Goal: Information Seeking & Learning: Learn about a topic

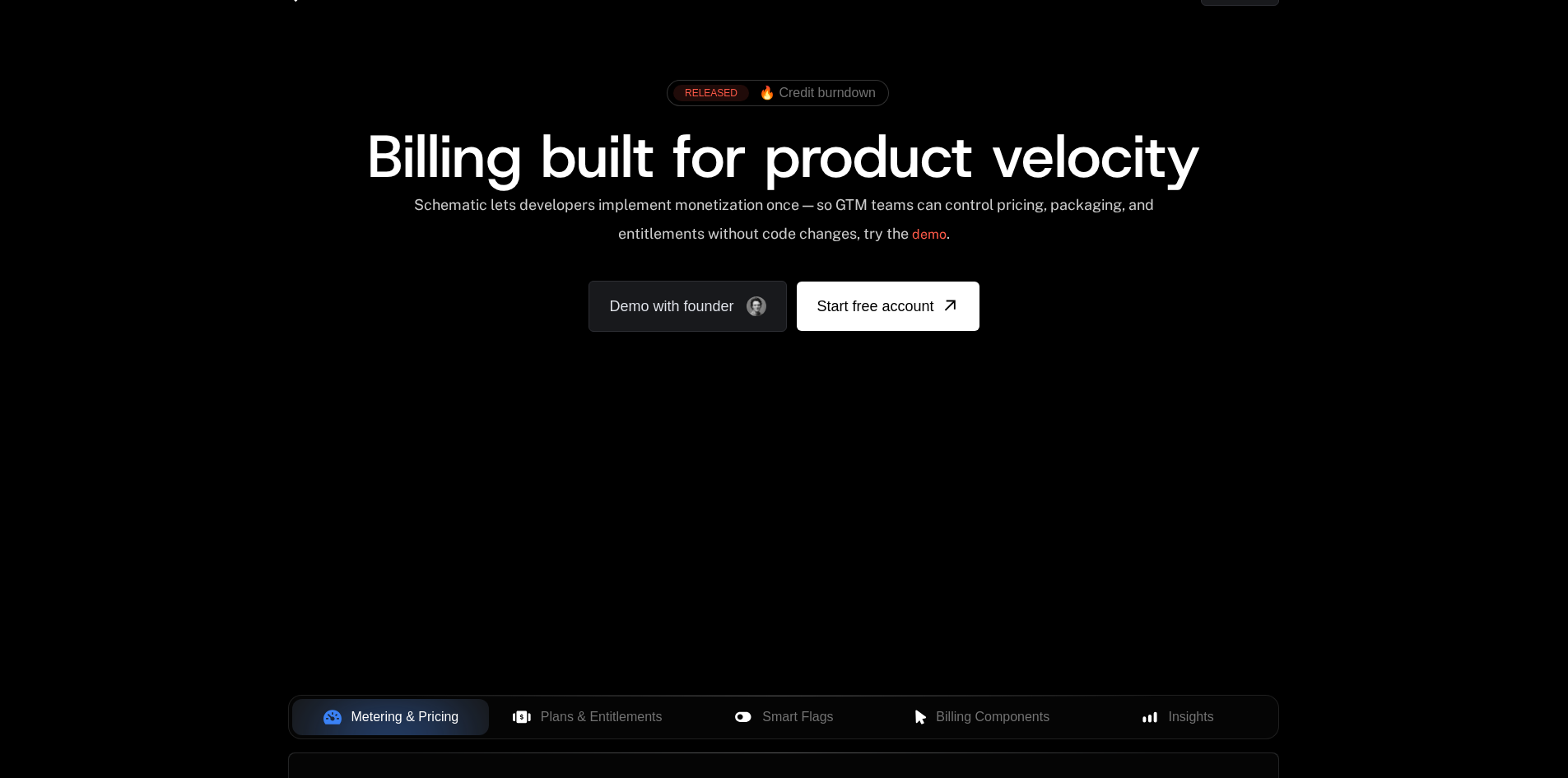
scroll to position [83, 0]
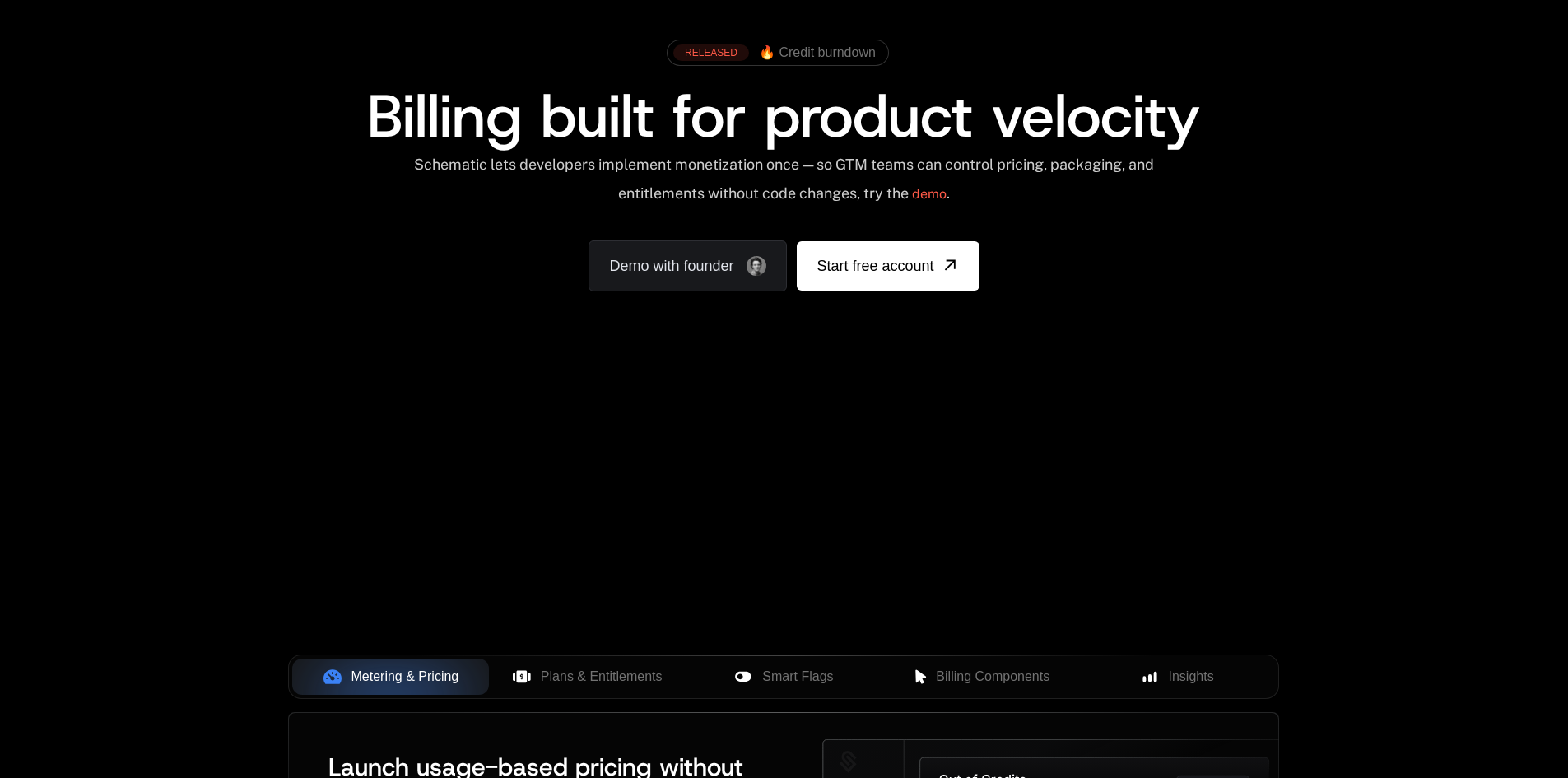
click at [716, 421] on div "Your browser does not support the video tag." at bounding box center [784, 403] width 1070 height 693
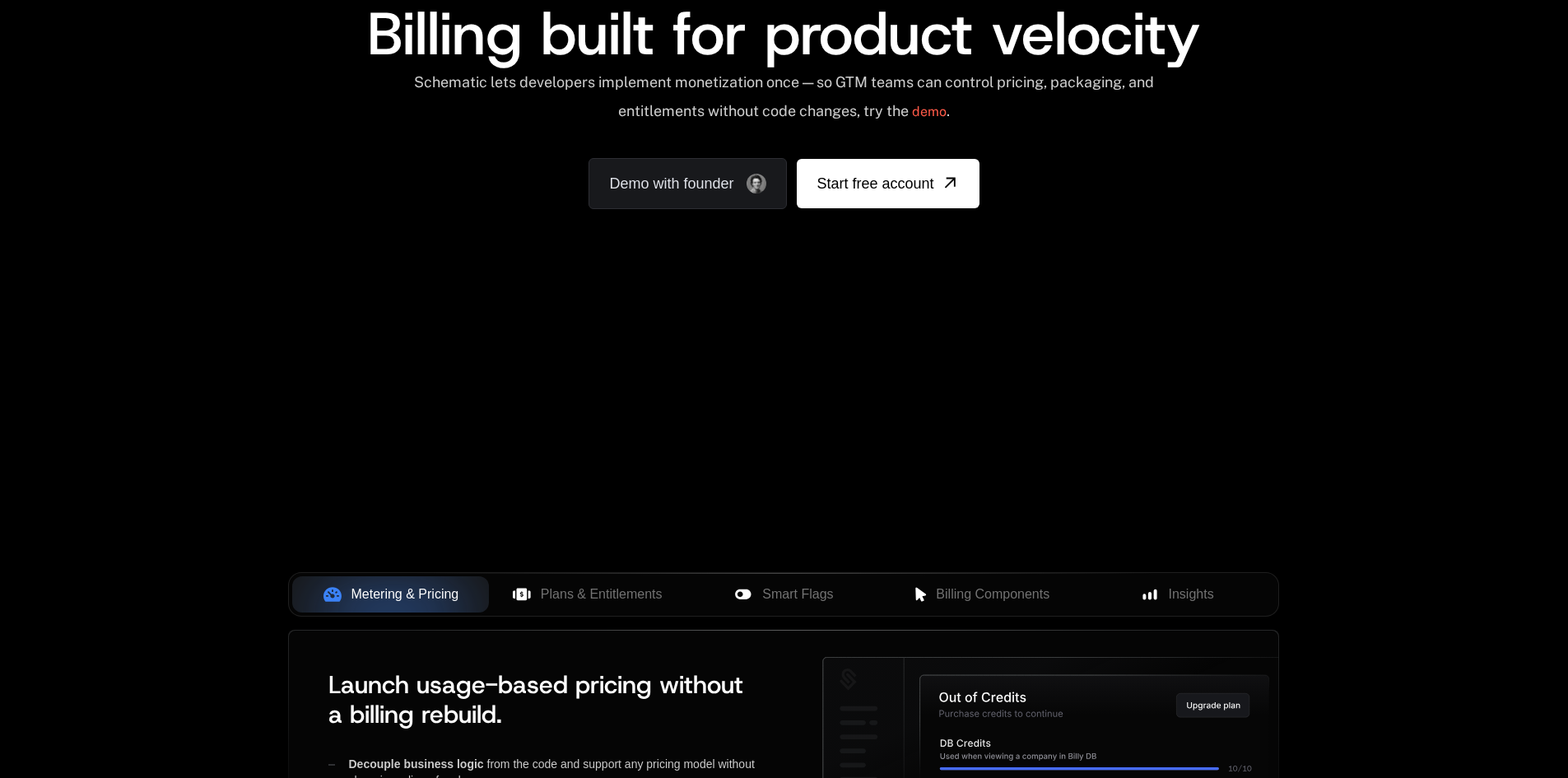
drag, startPoint x: 712, startPoint y: 366, endPoint x: 324, endPoint y: 325, distance: 390.2
click at [324, 325] on div "AI Products Developers Pricing Docs Resources Summit Sign in Sign Up RELEASED 🔥…" at bounding box center [784, 81] width 1568 height 492
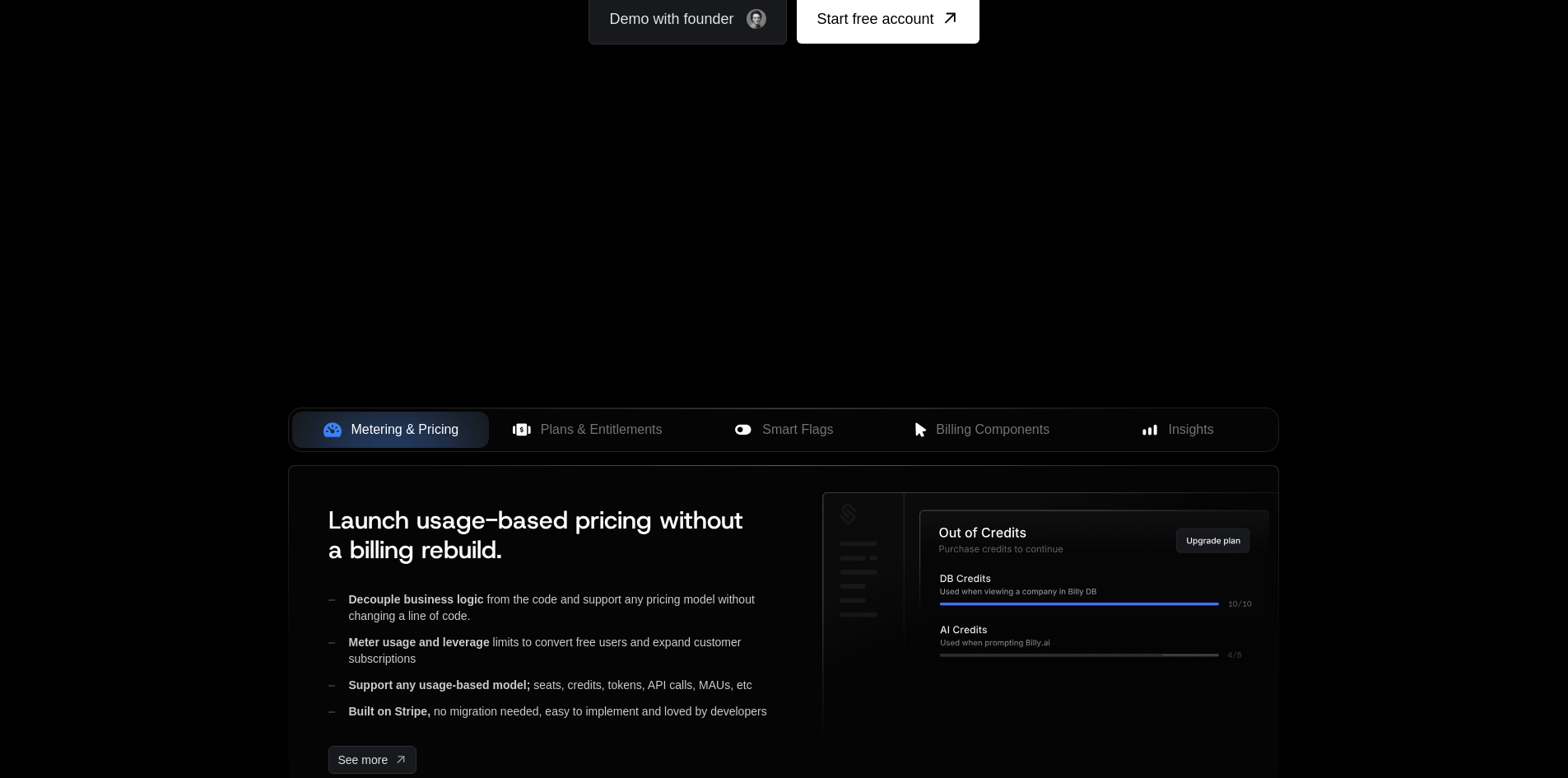
scroll to position [412, 0]
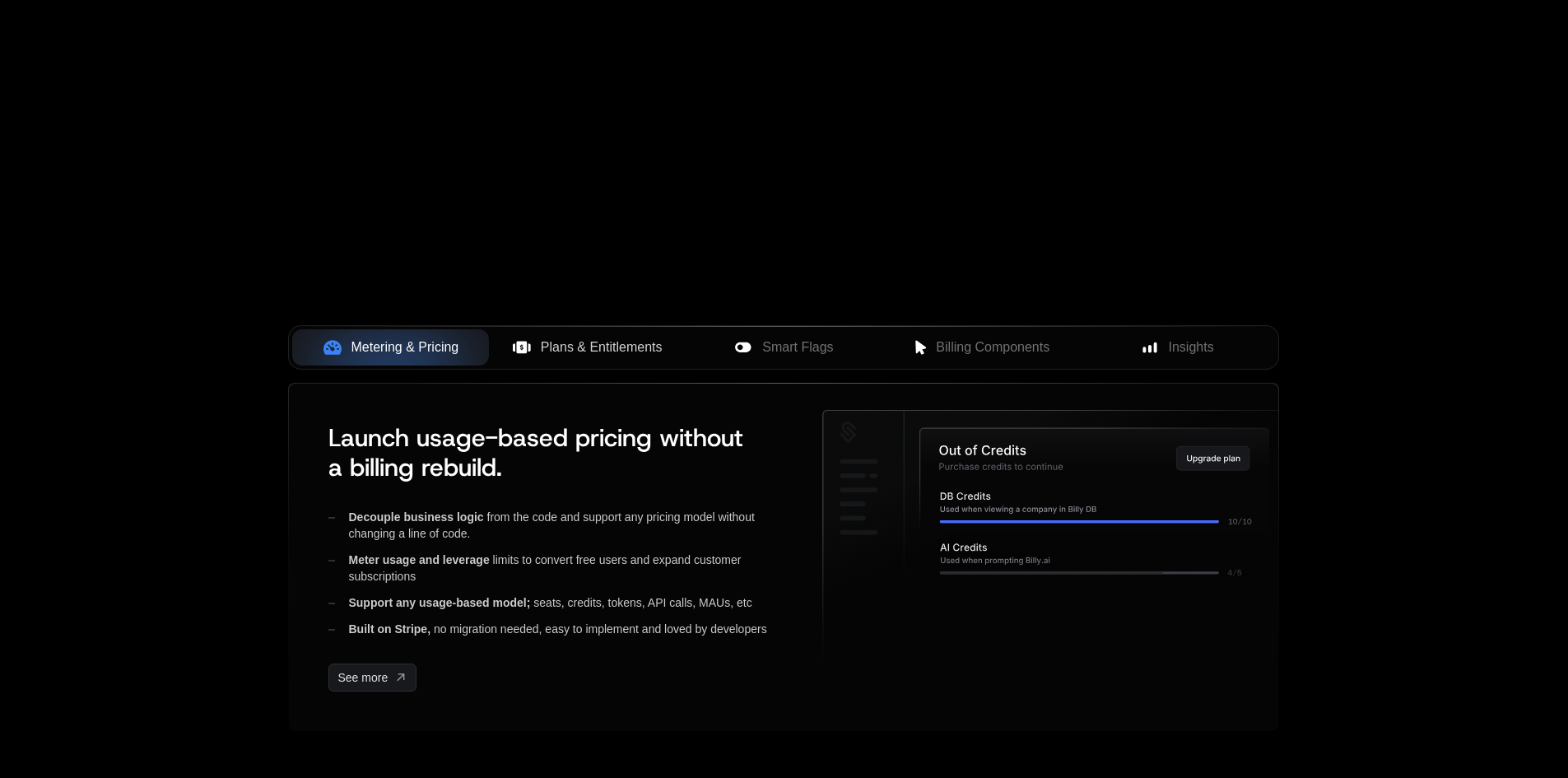
click at [574, 355] on span "Plans & Entitlements" at bounding box center [602, 348] width 122 height 20
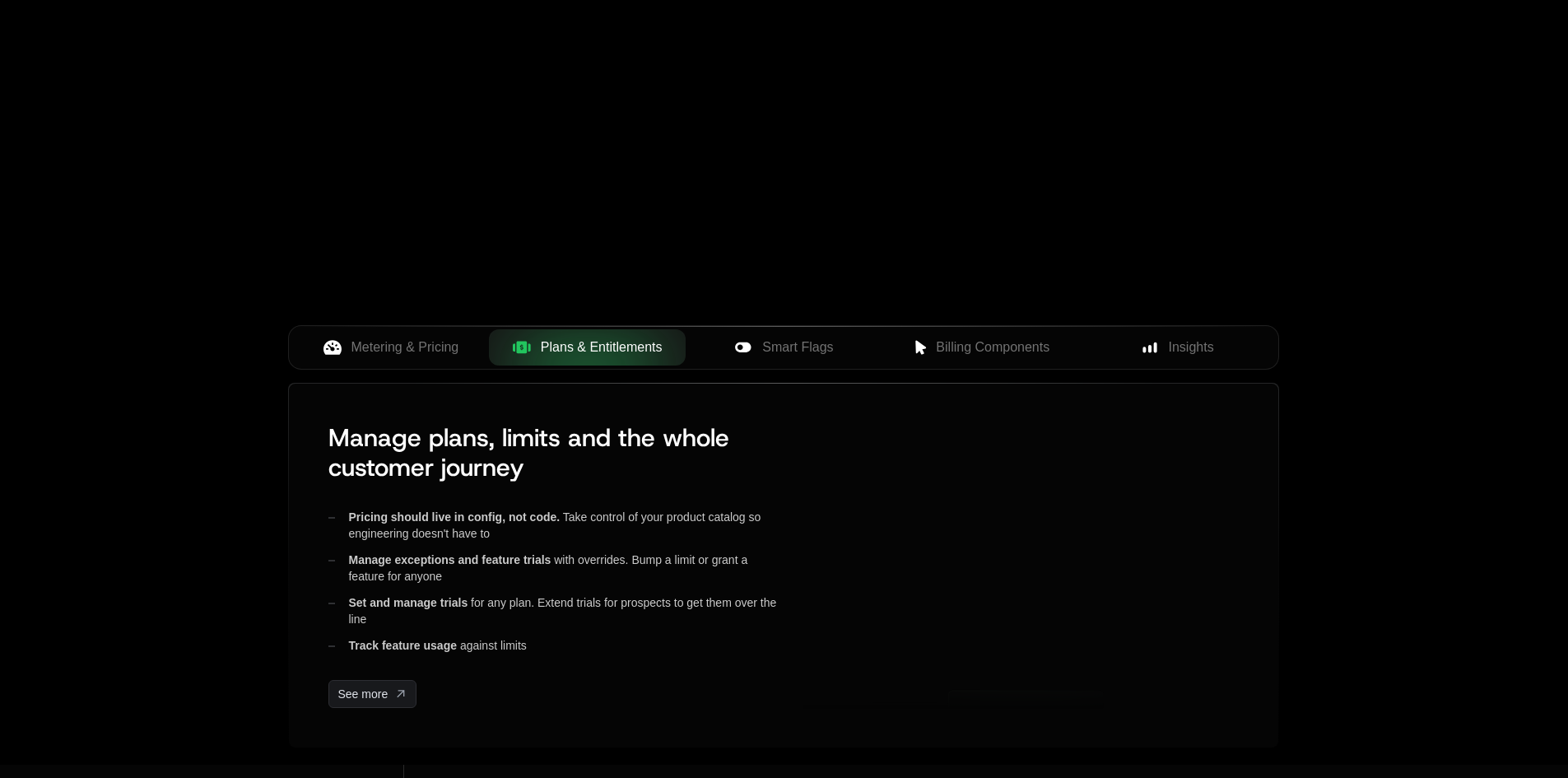
click at [736, 372] on div "Metering & Pricing Plans & Entitlements Smart Flags Billing Components Insights" at bounding box center [783, 354] width 990 height 58
click at [758, 362] on button "Smart Flags" at bounding box center [784, 348] width 196 height 37
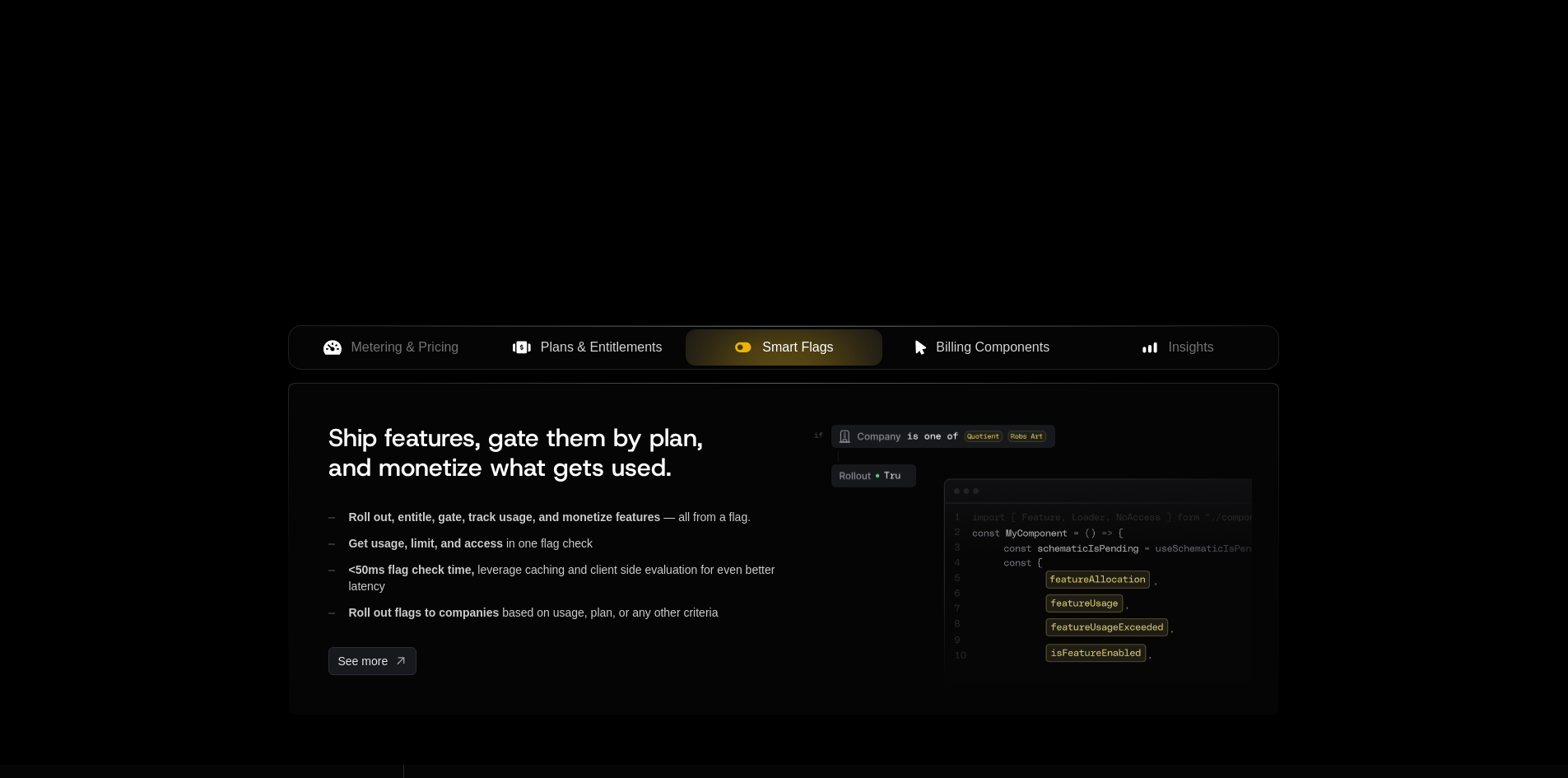
click at [851, 343] on div "Billing Components" at bounding box center [980, 348] width 170 height 20
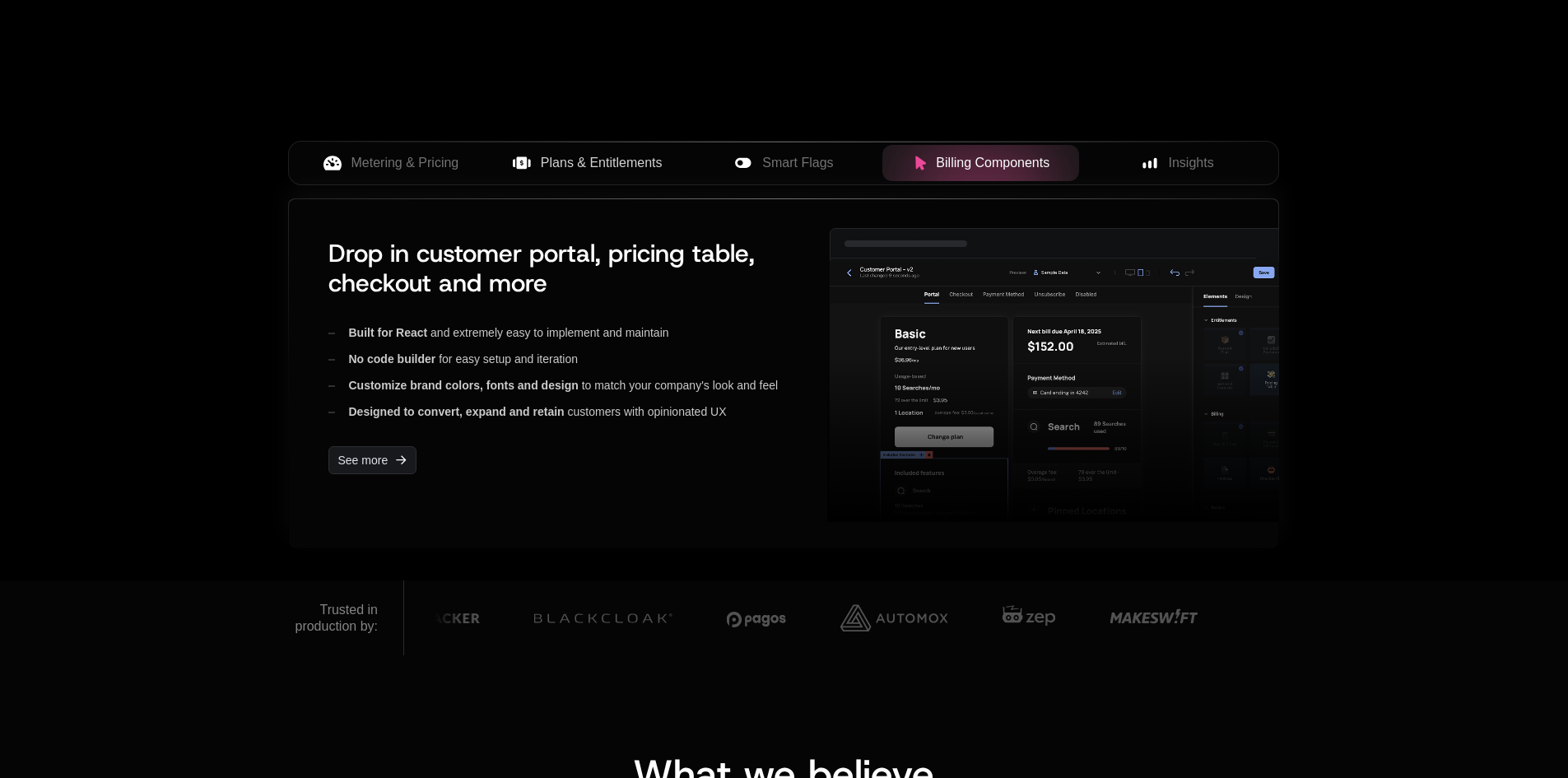
scroll to position [659, 0]
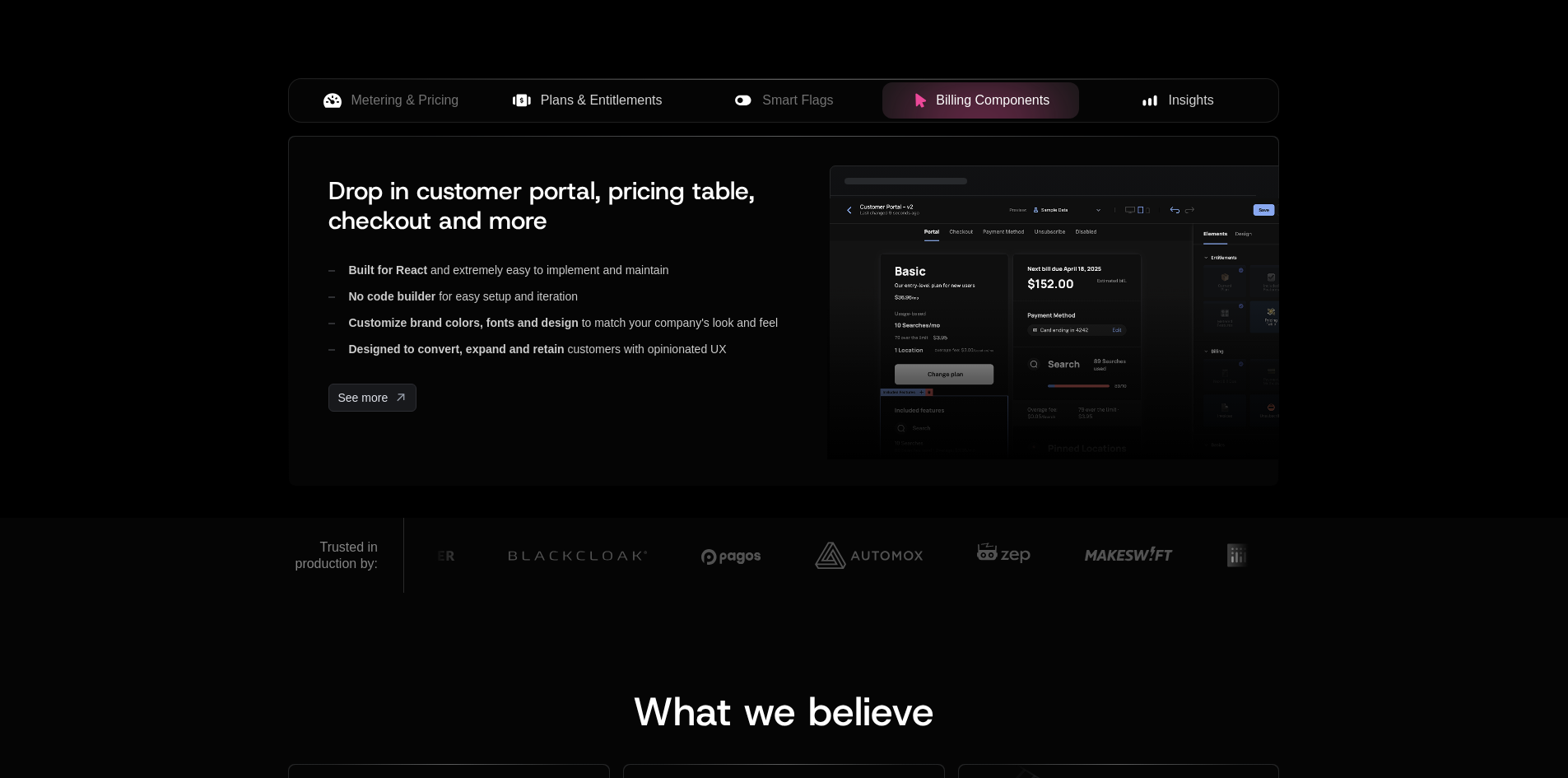
click at [851, 114] on button "Insights" at bounding box center [1177, 101] width 196 height 37
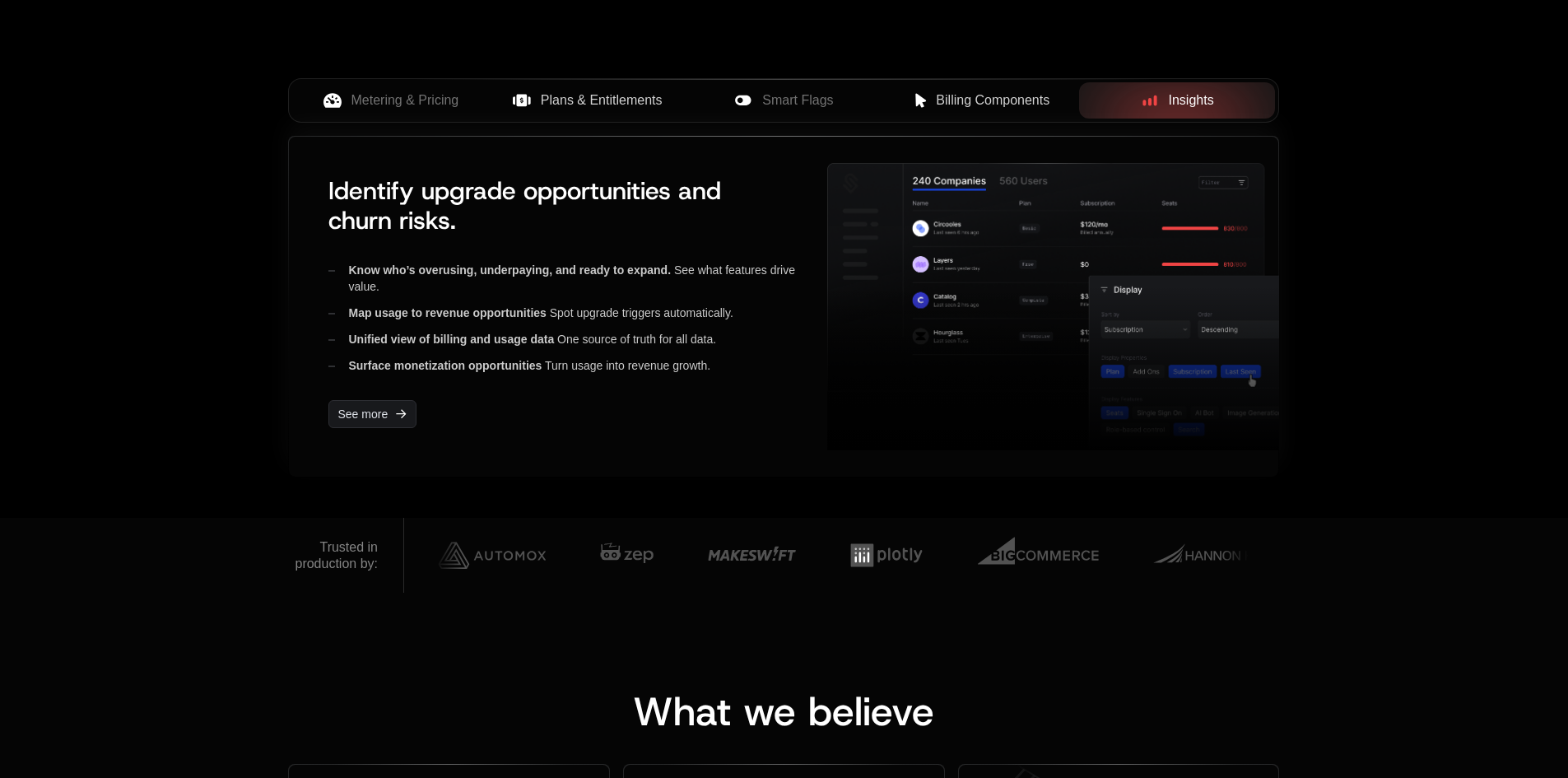
click at [851, 168] on img at bounding box center [1063, 306] width 472 height 287
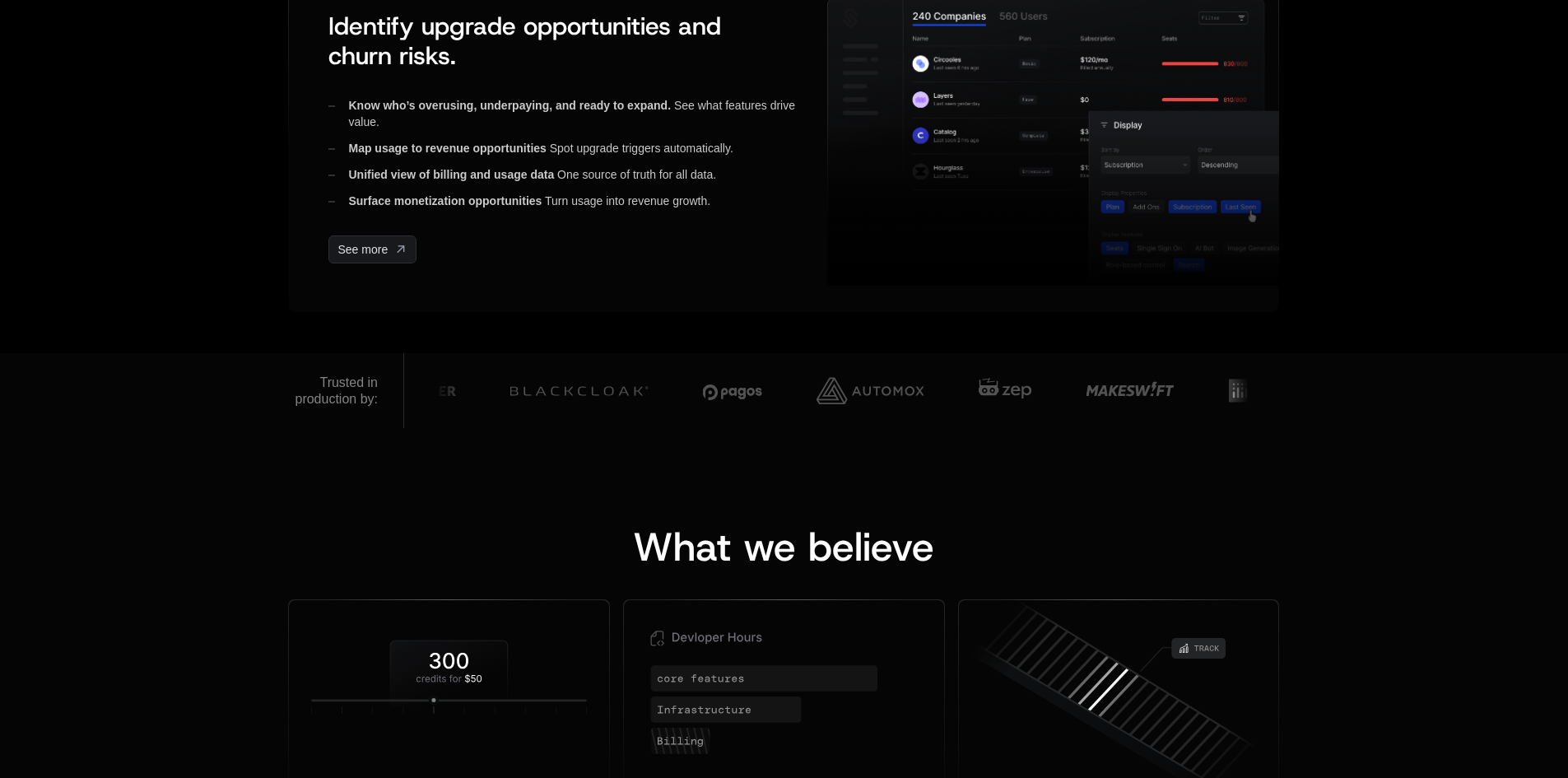
scroll to position [906, 0]
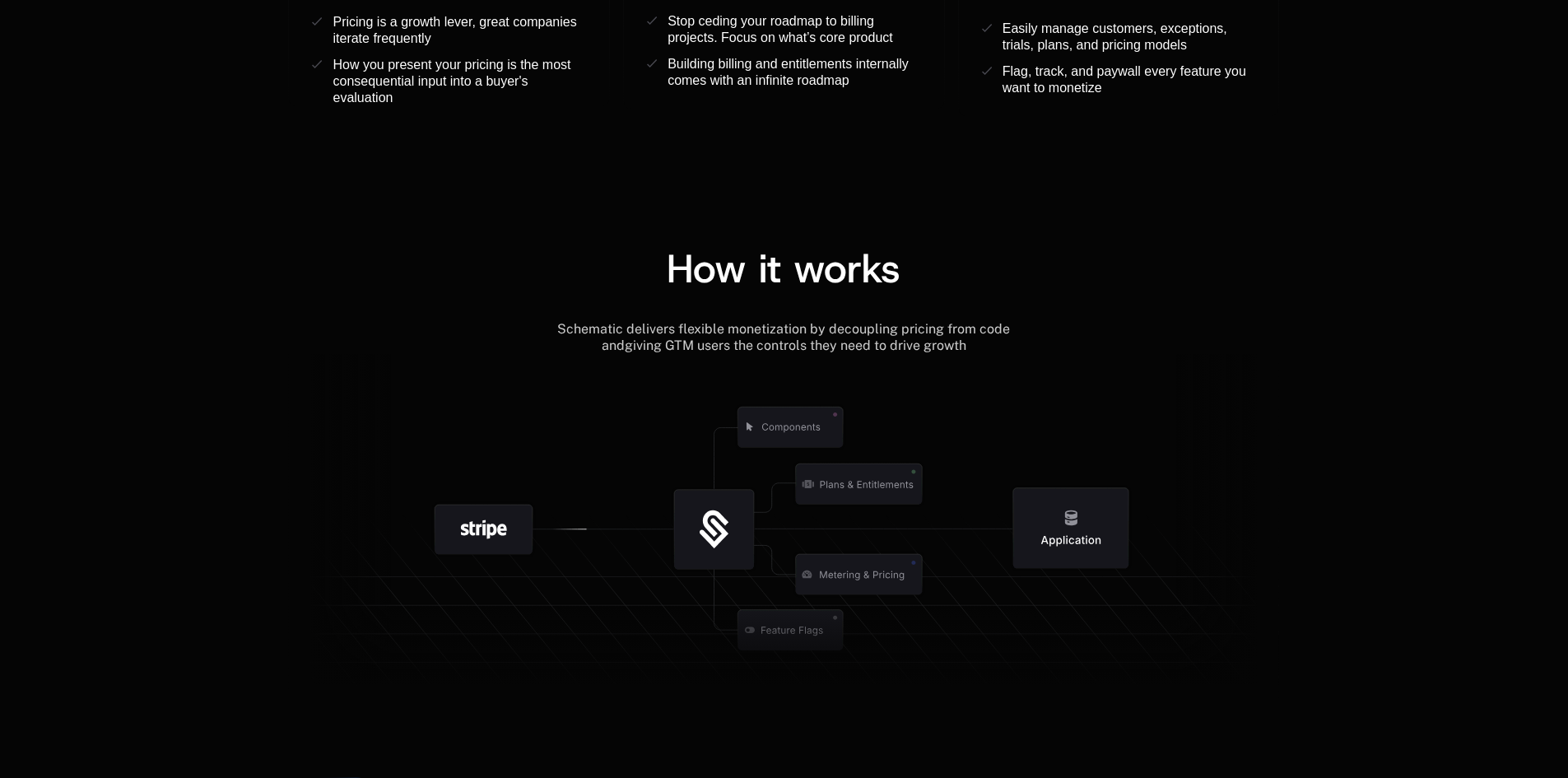
scroll to position [1976, 0]
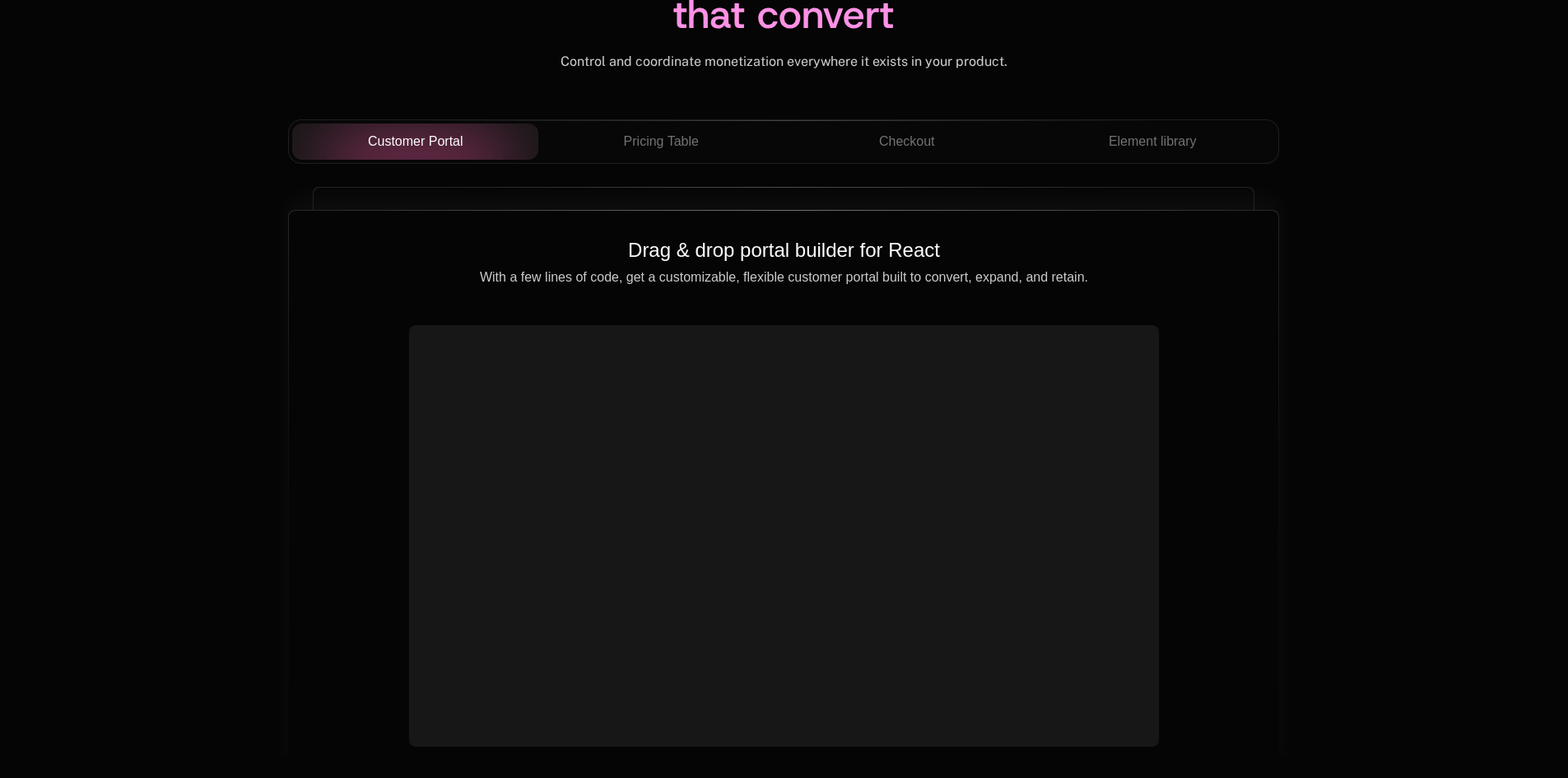
scroll to position [5846, 0]
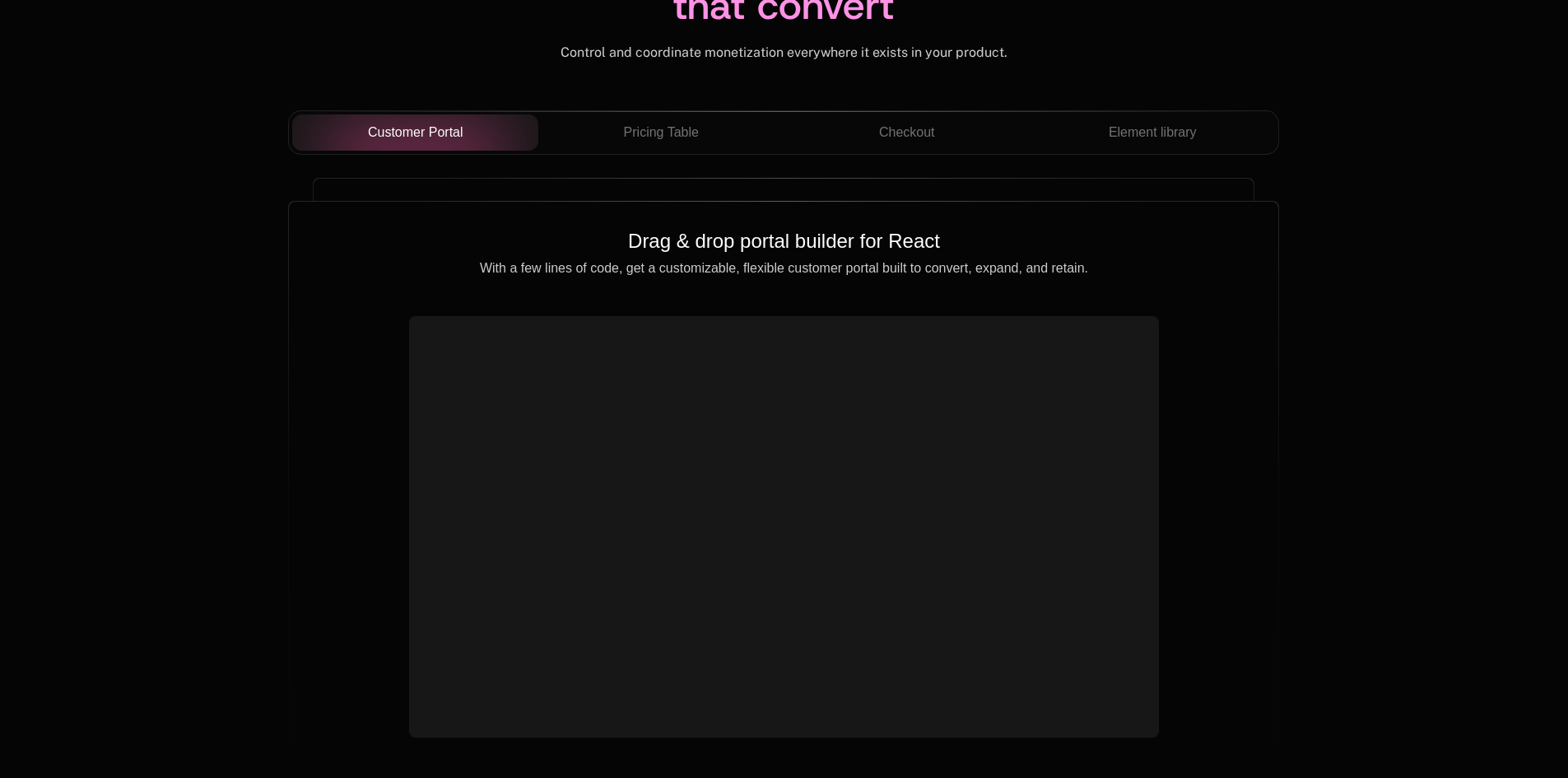
click at [634, 155] on div "Customer Portal Pricing Table Checkout Element library" at bounding box center [783, 133] width 990 height 44
click at [665, 139] on span "Pricing Table" at bounding box center [661, 132] width 75 height 20
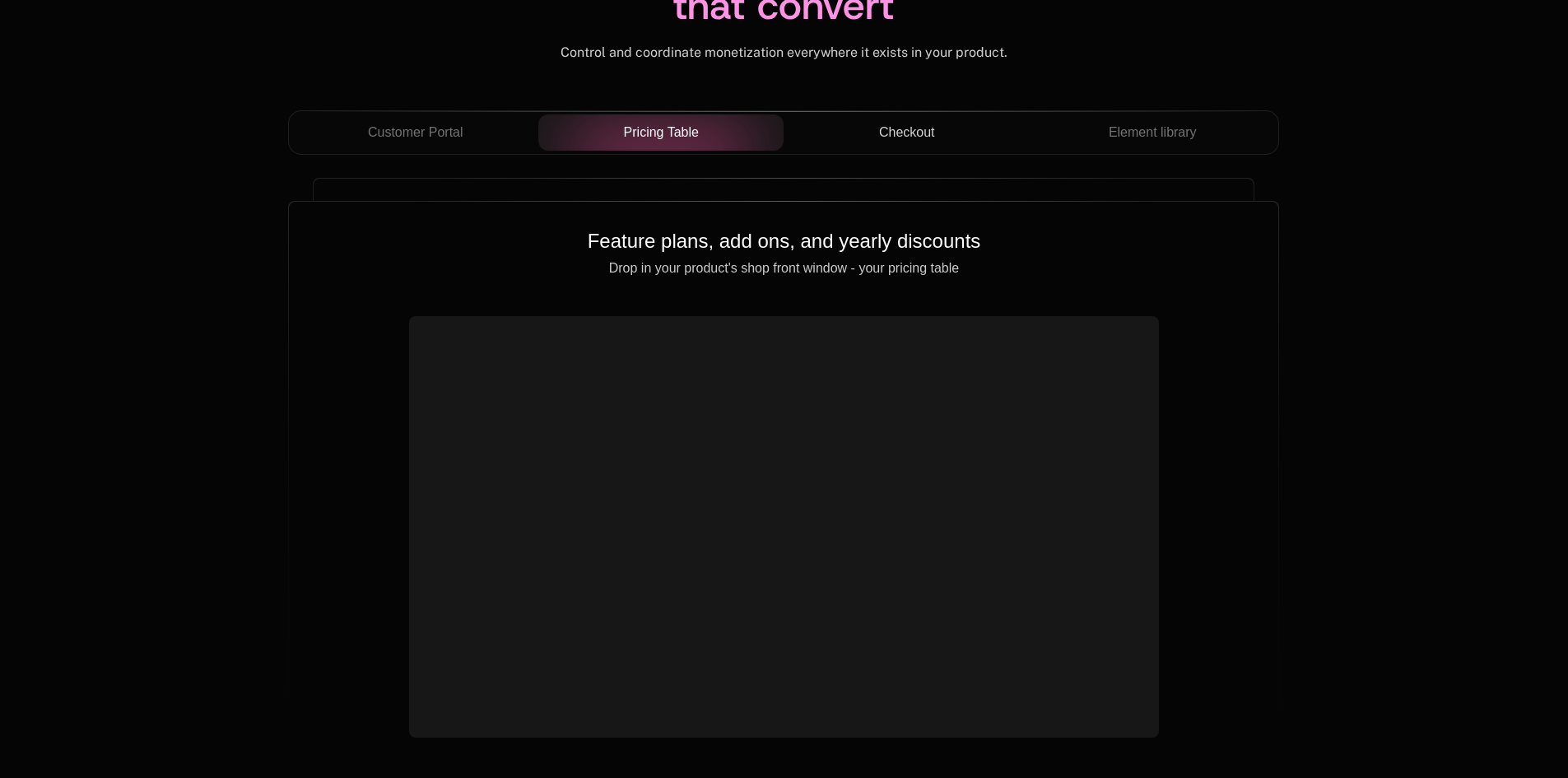
click at [900, 123] on span "Checkout" at bounding box center [907, 132] width 56 height 20
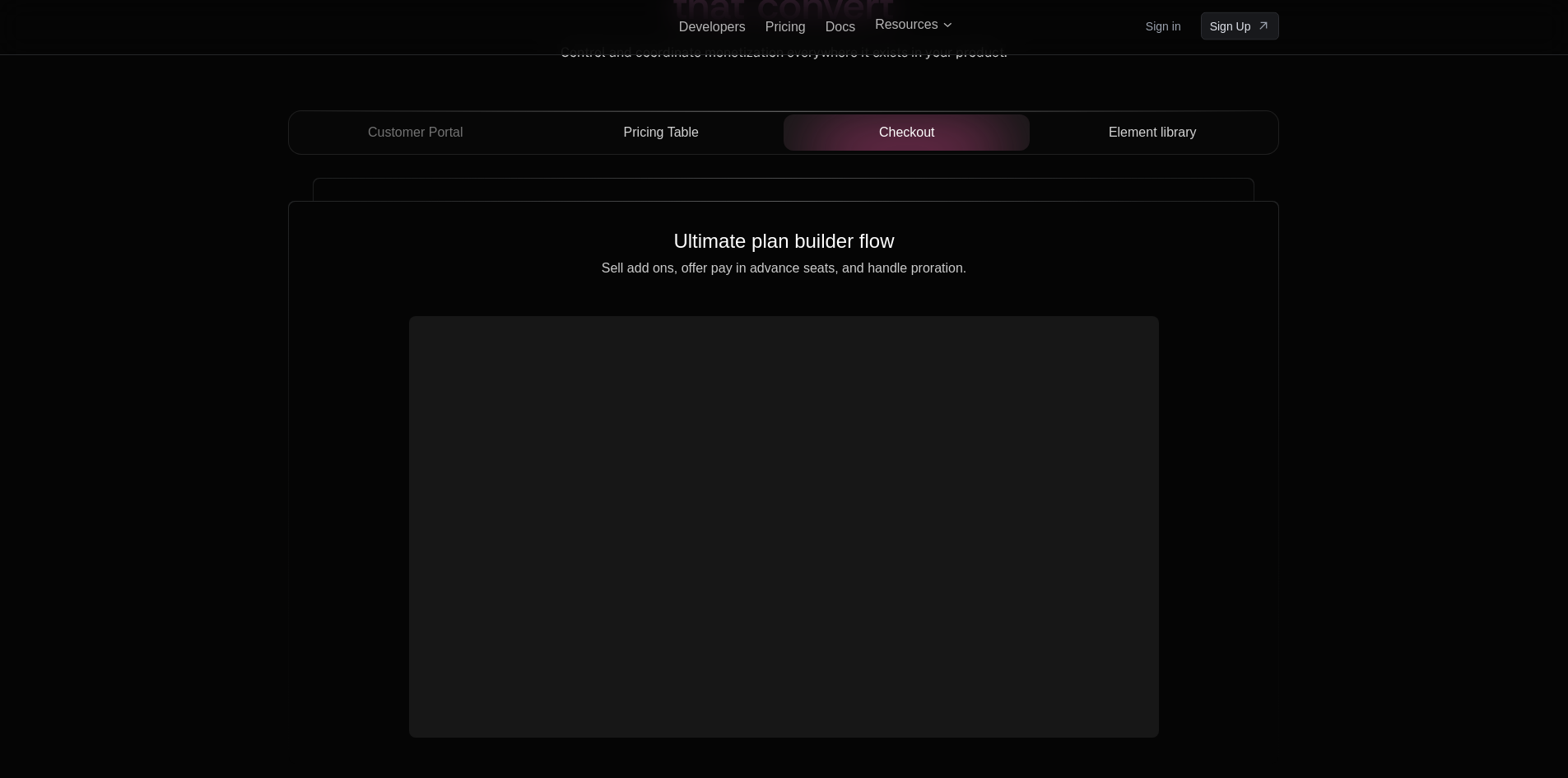
click at [1187, 140] on span "Element library" at bounding box center [1152, 132] width 88 height 20
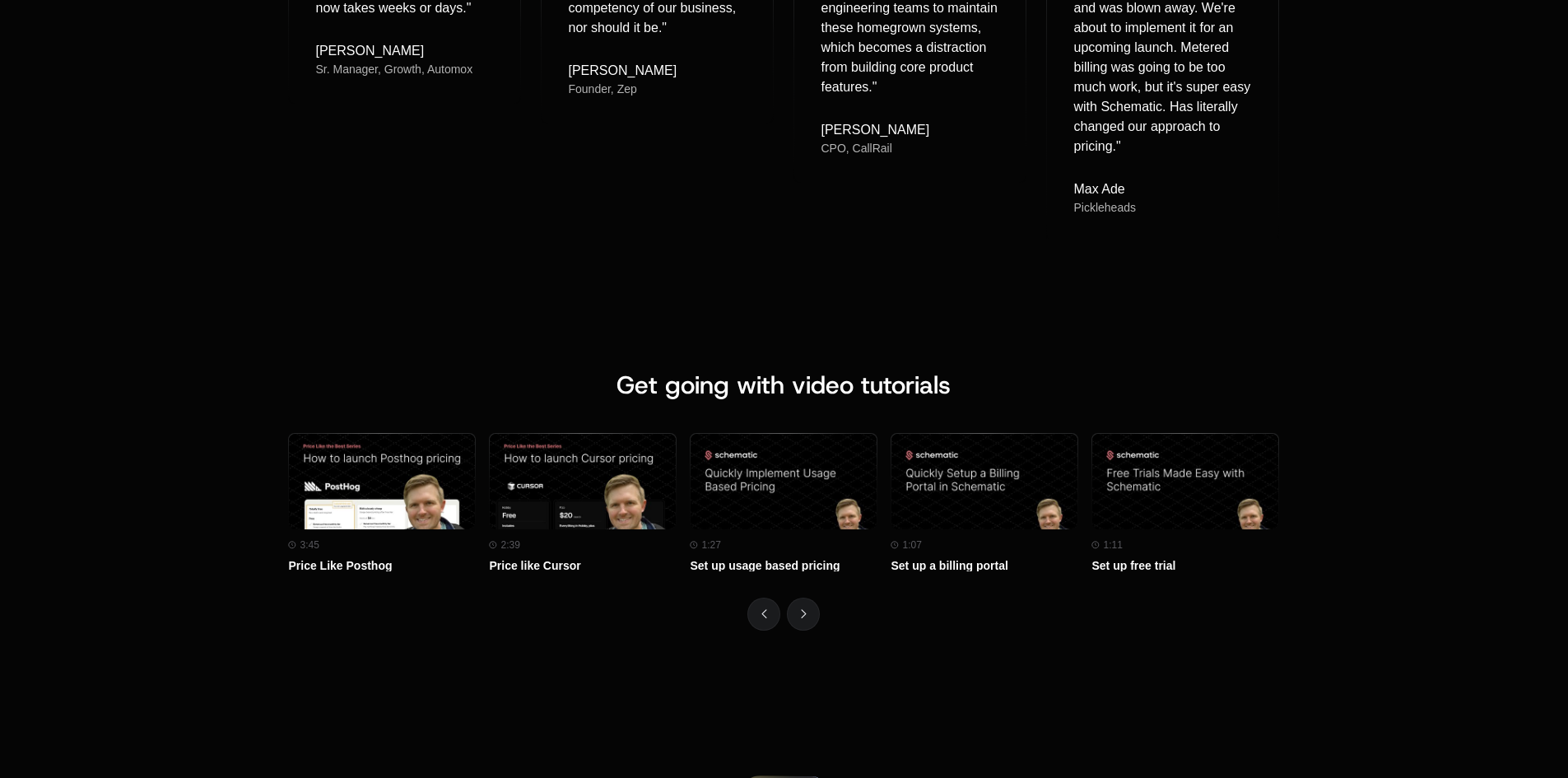
scroll to position [6998, 0]
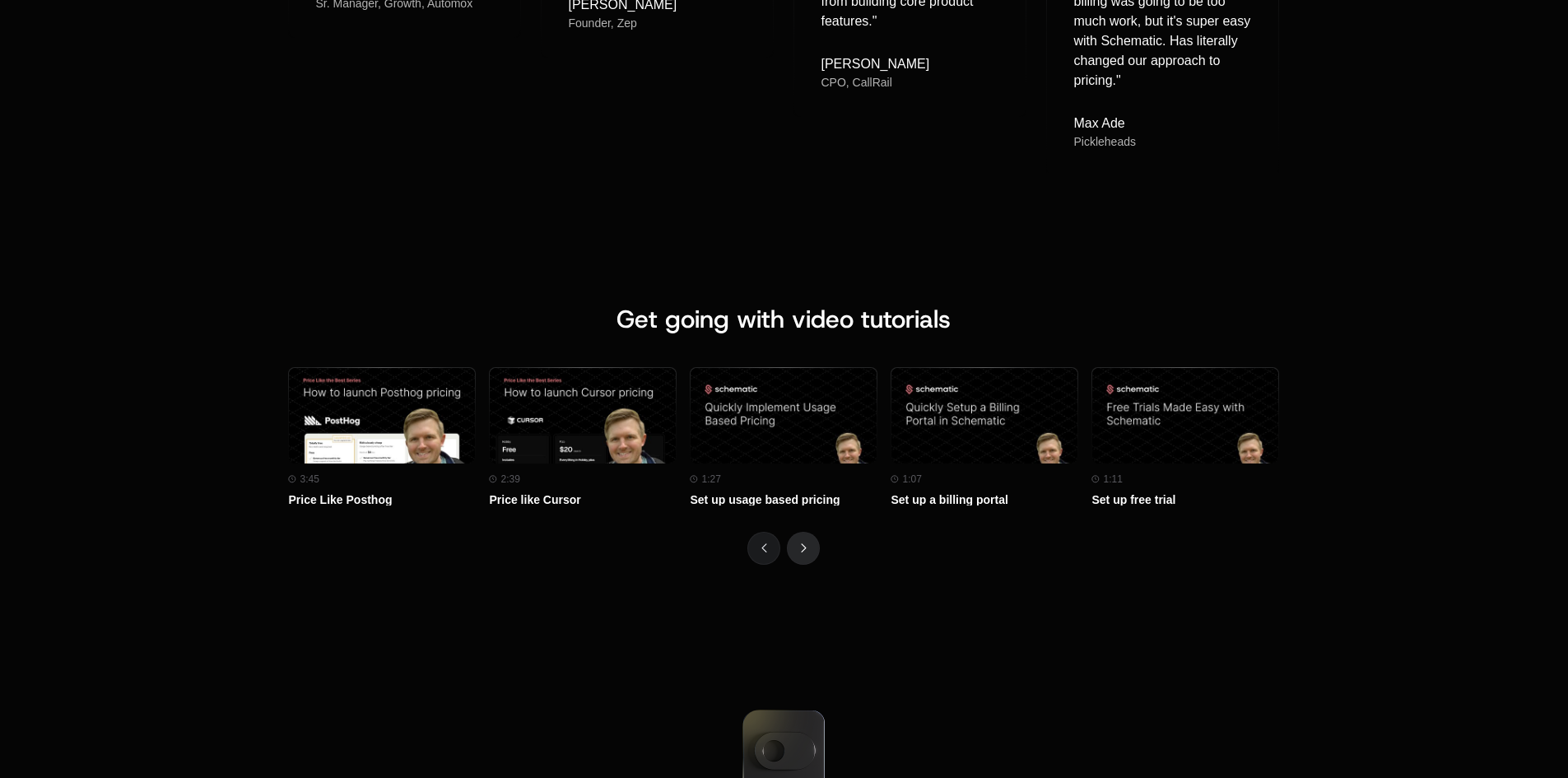
click at [794, 542] on button "Next" at bounding box center [803, 548] width 33 height 33
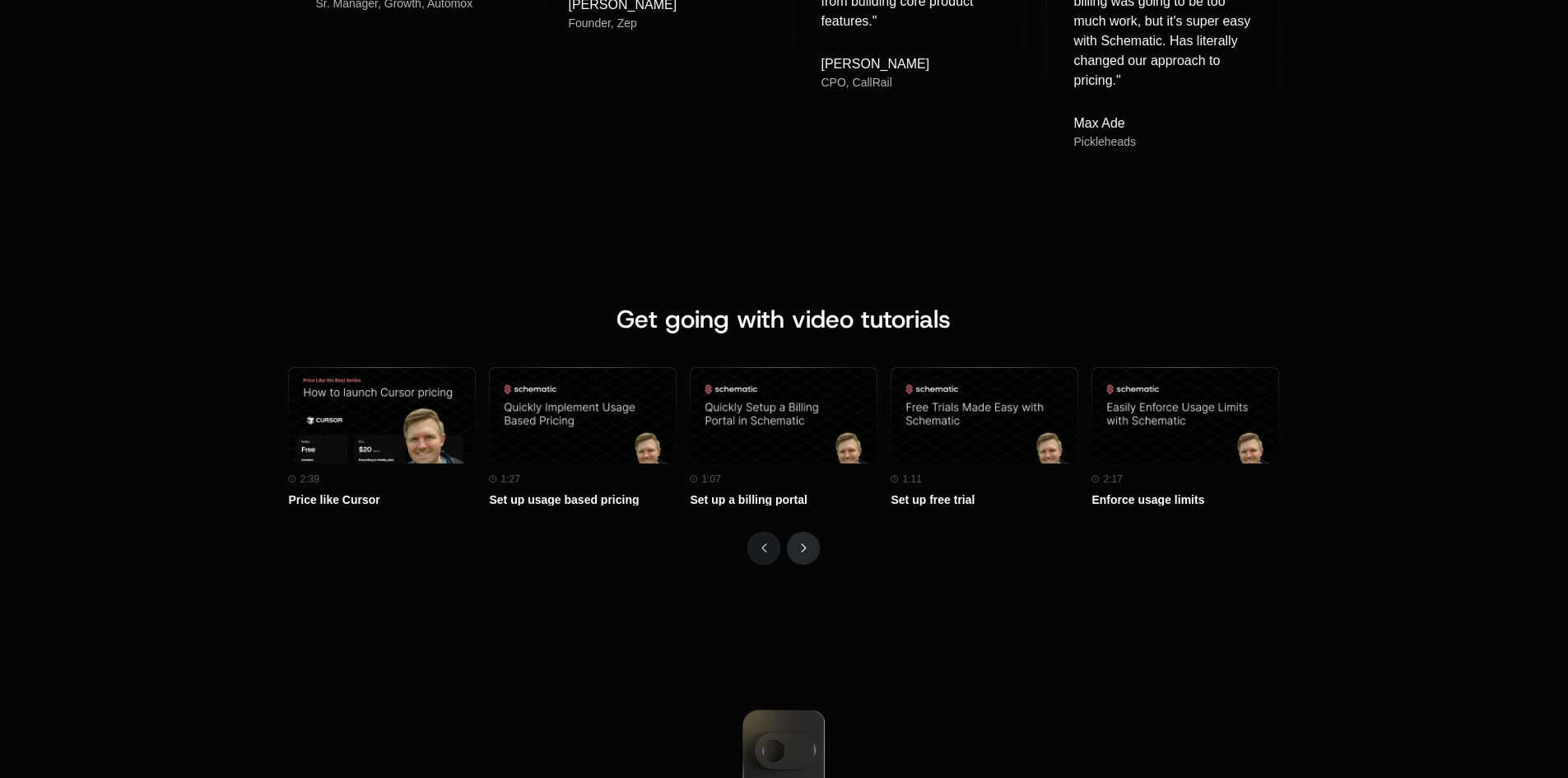
click at [794, 542] on button "Next" at bounding box center [803, 548] width 33 height 33
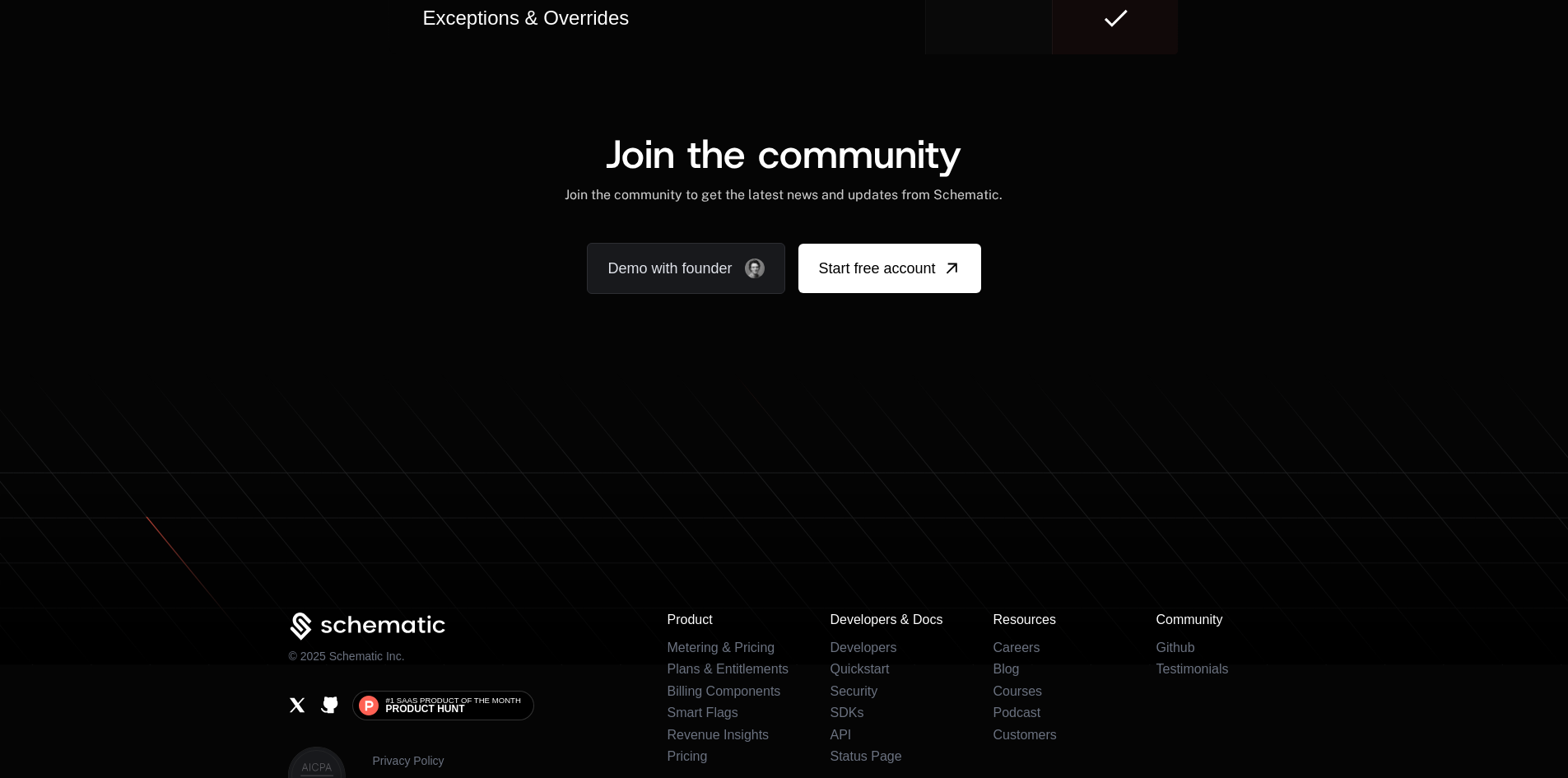
scroll to position [10231, 0]
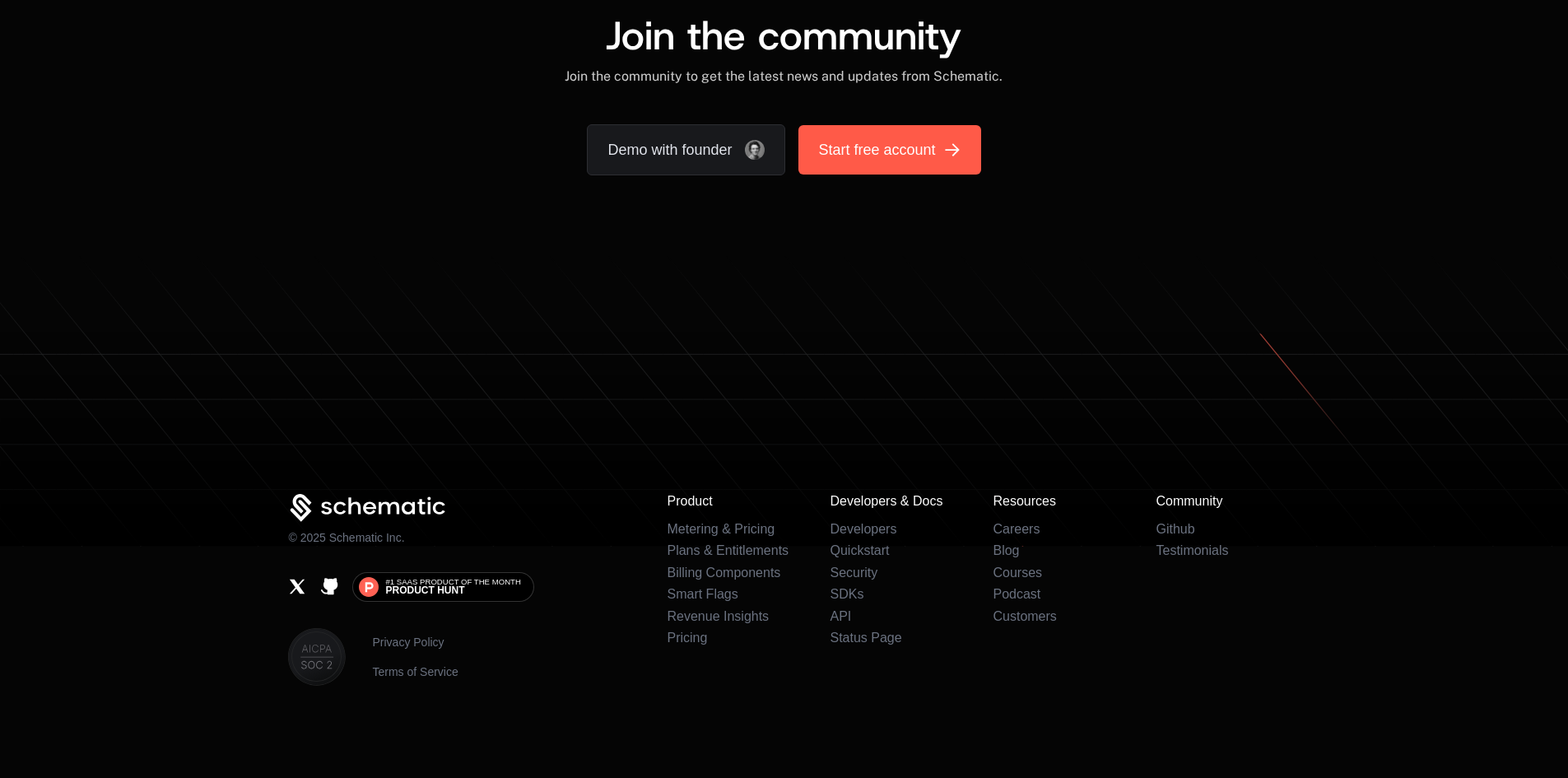
scroll to position [0, 401]
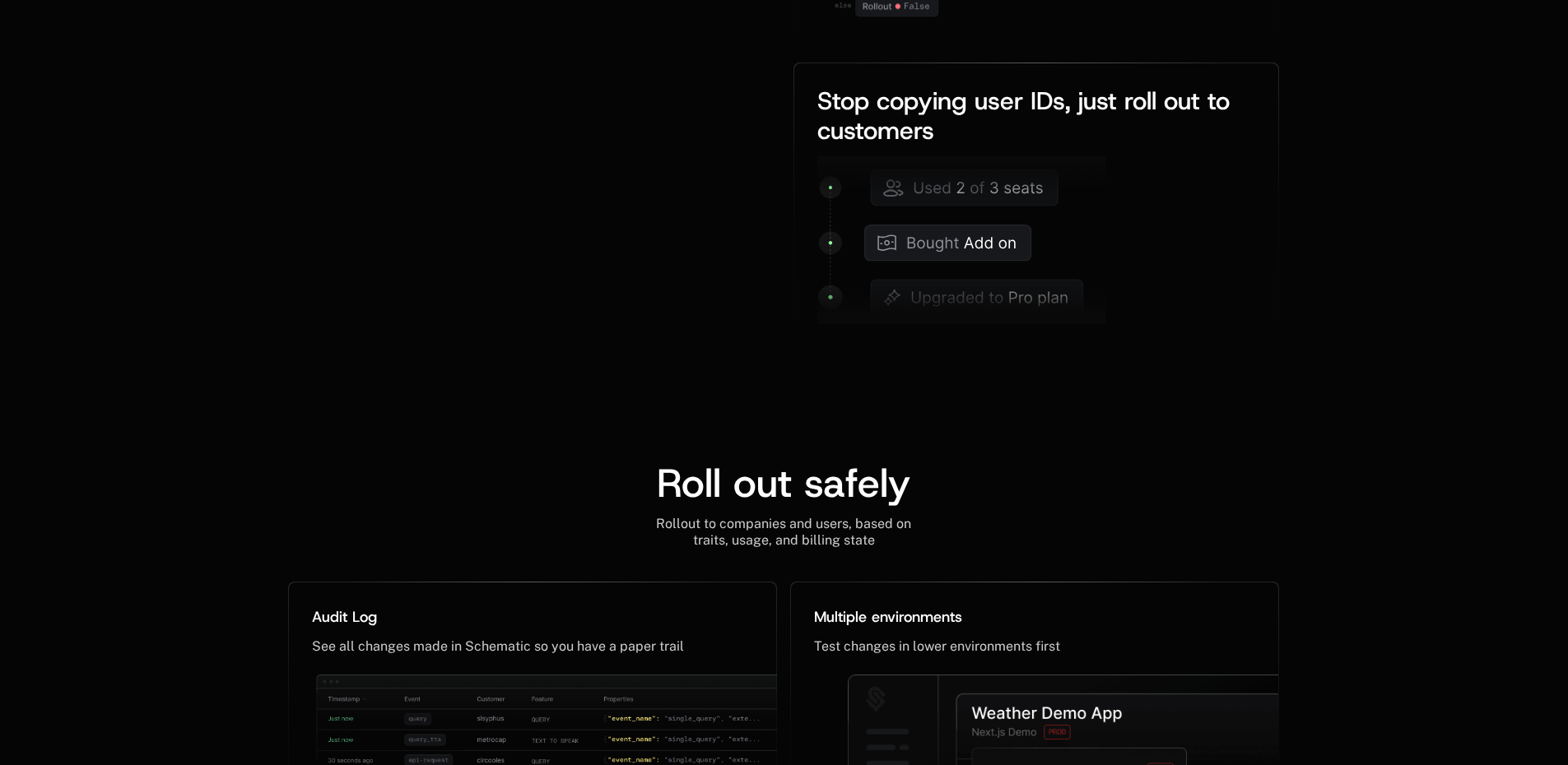
scroll to position [3110, 0]
click at [437, 304] on div "Roll out business-aware flags Rollout to companies and users, based on traits, …" at bounding box center [535, 70] width 496 height 520
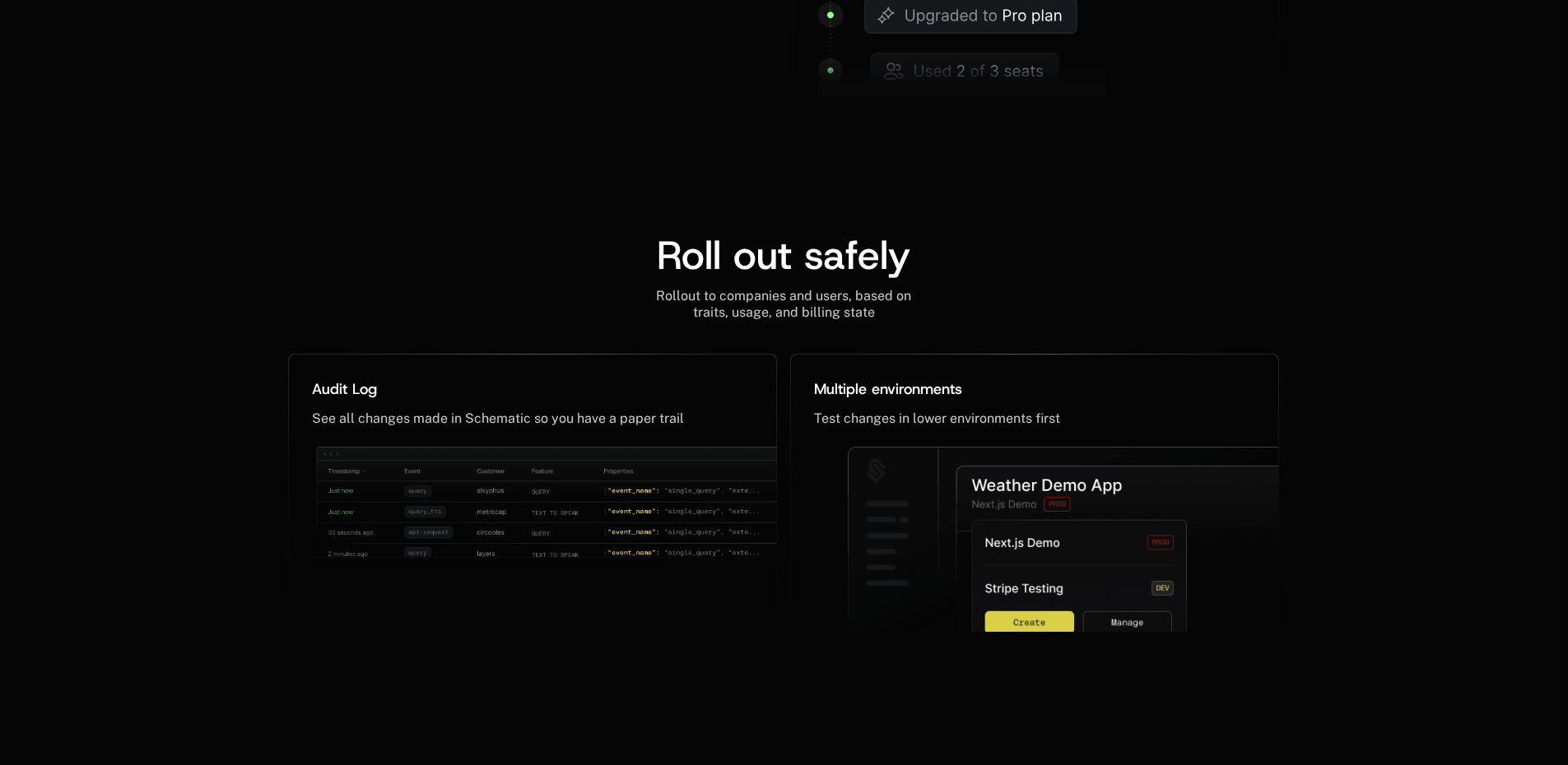
scroll to position [3356, 0]
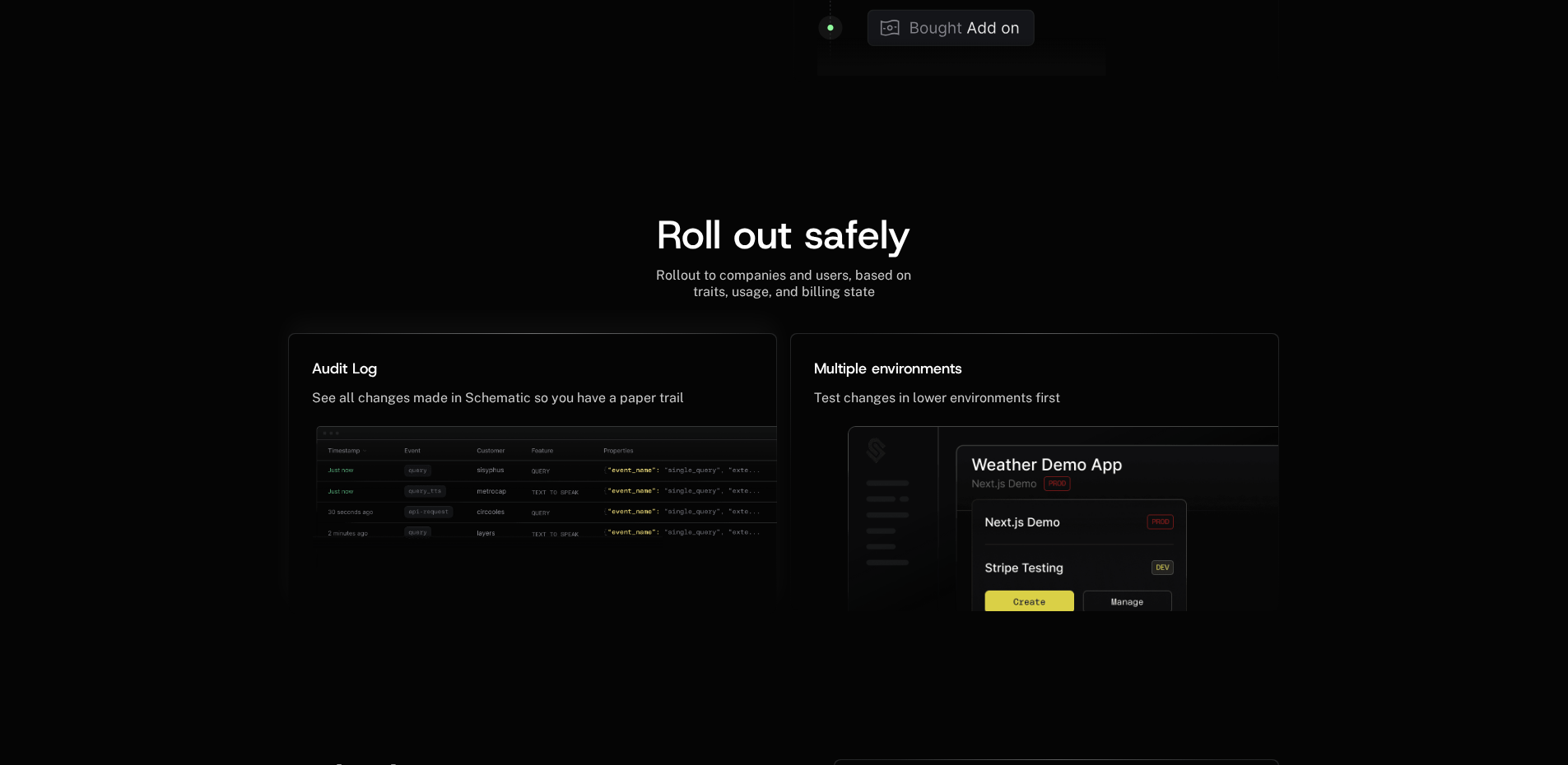
click at [747, 513] on img at bounding box center [547, 511] width 468 height 170
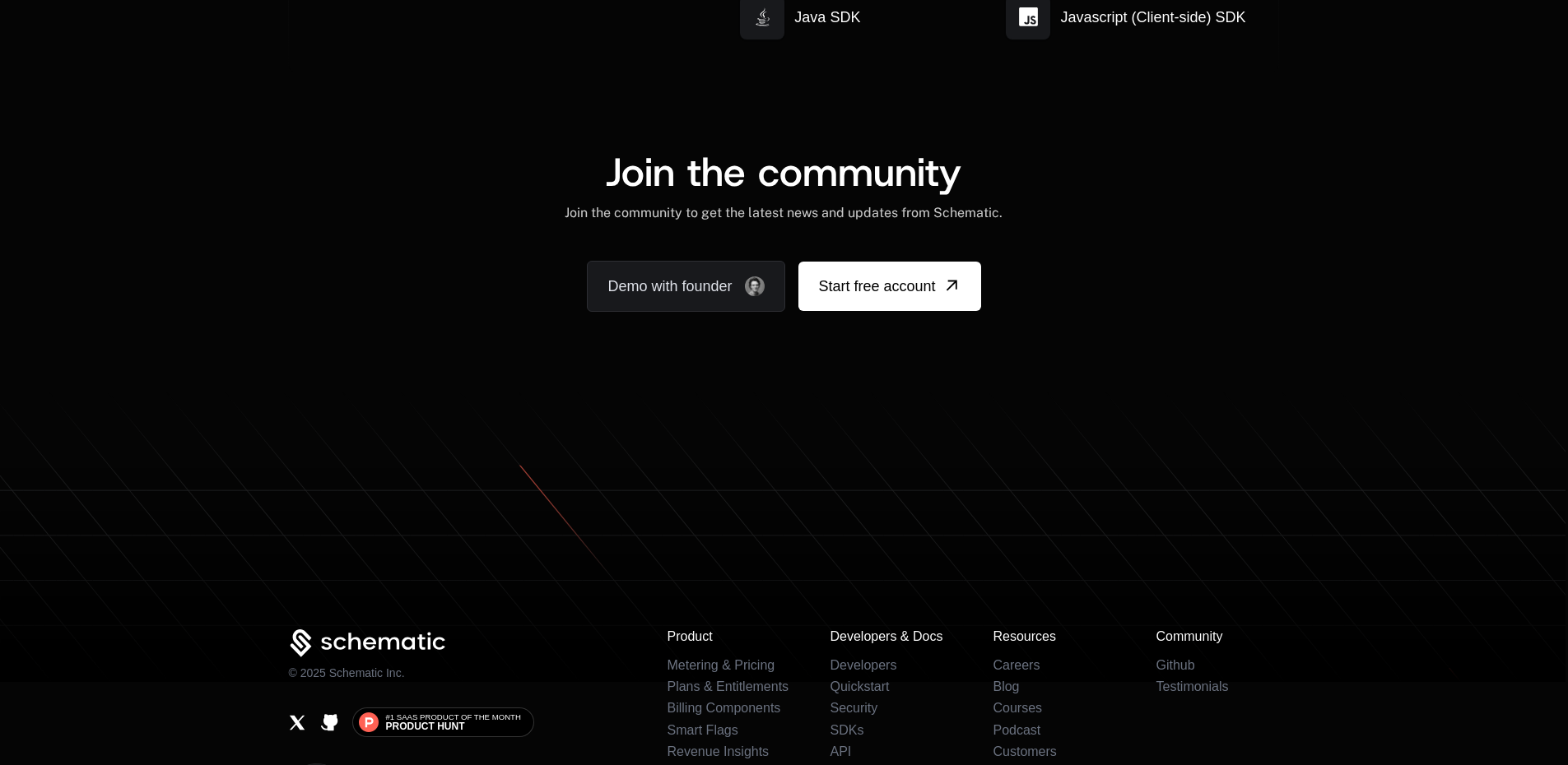
scroll to position [4842, 0]
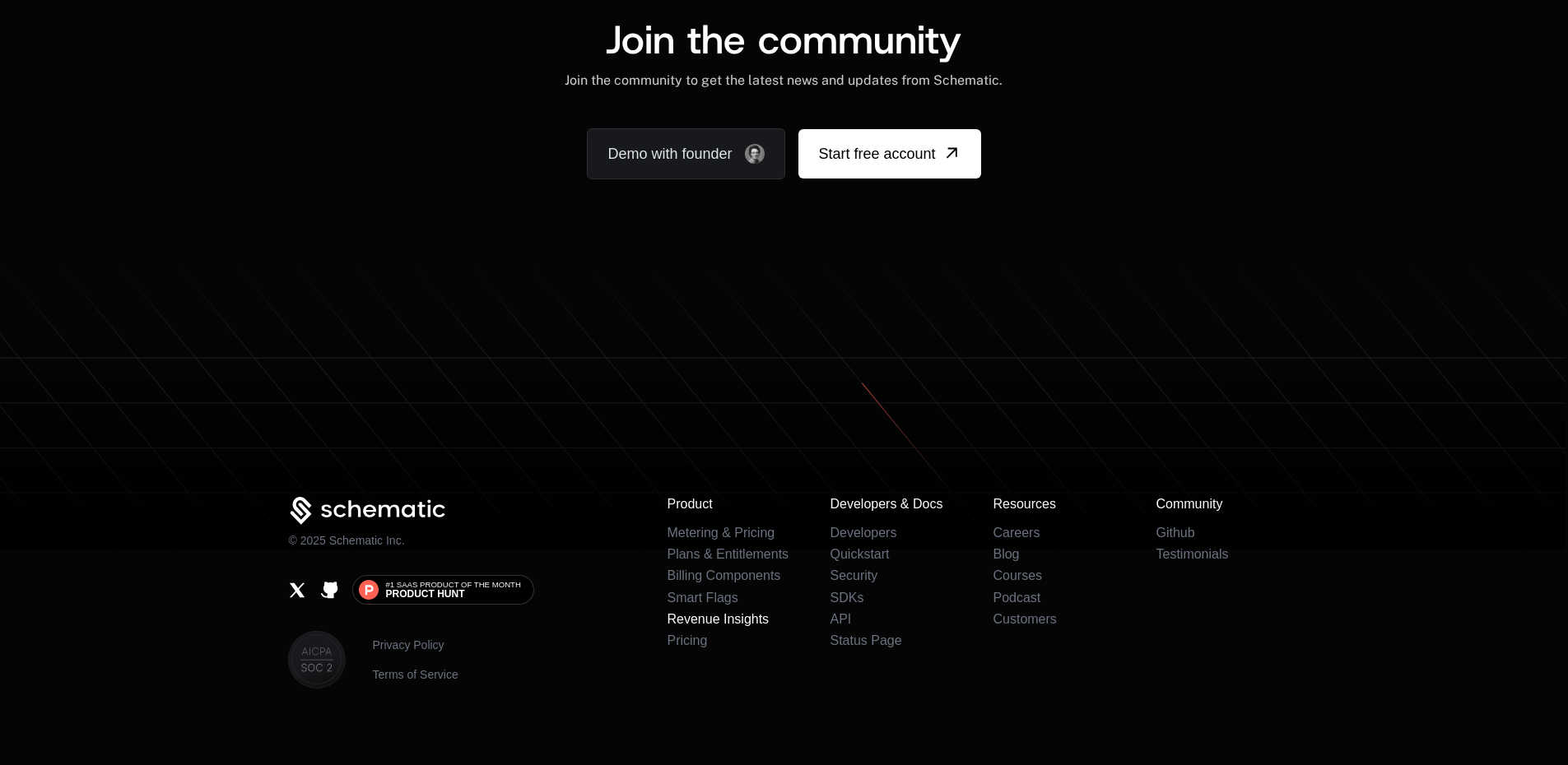
click at [741, 612] on link "Revenue Insights" at bounding box center [718, 619] width 102 height 14
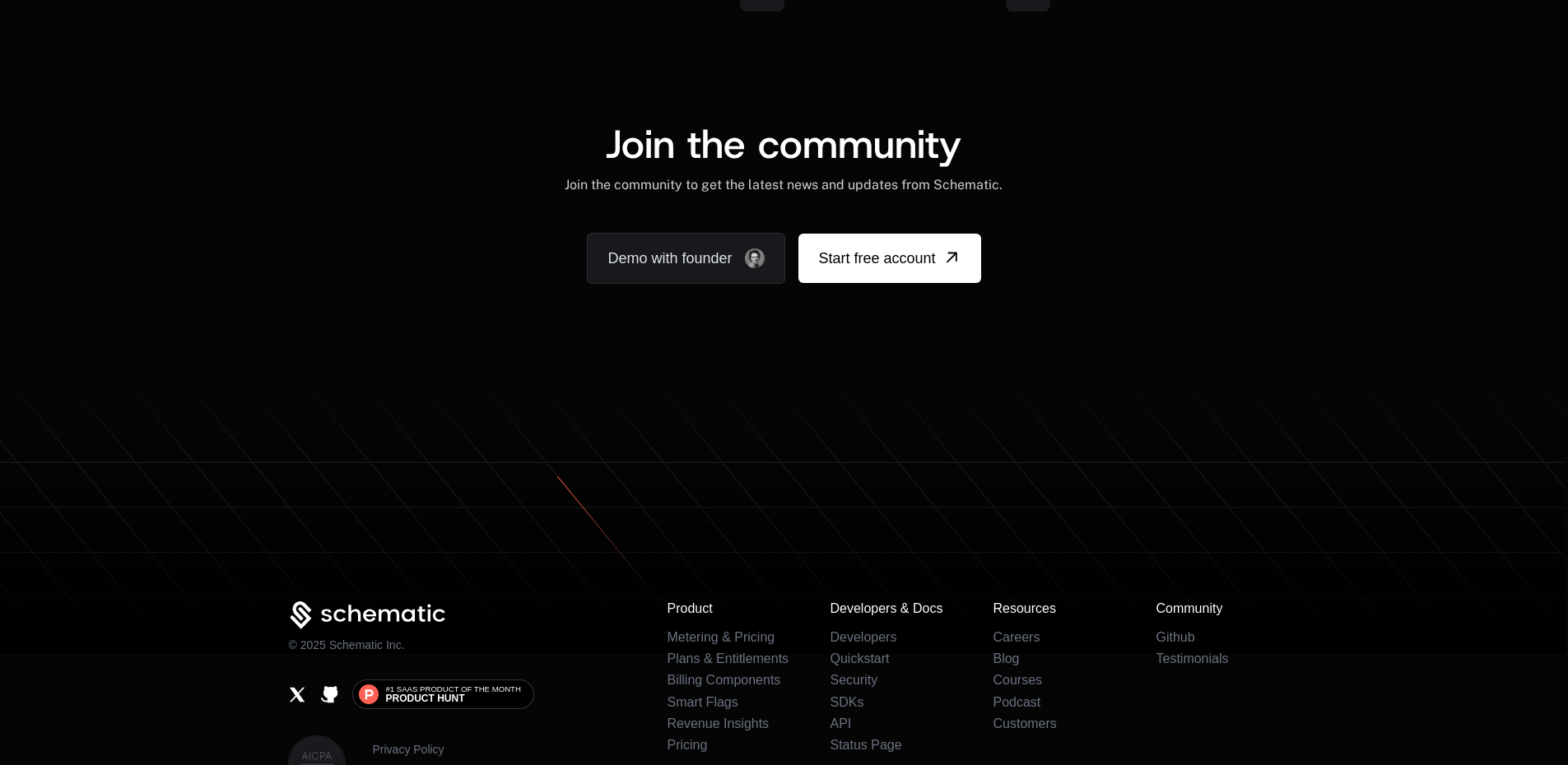
scroll to position [4749, 0]
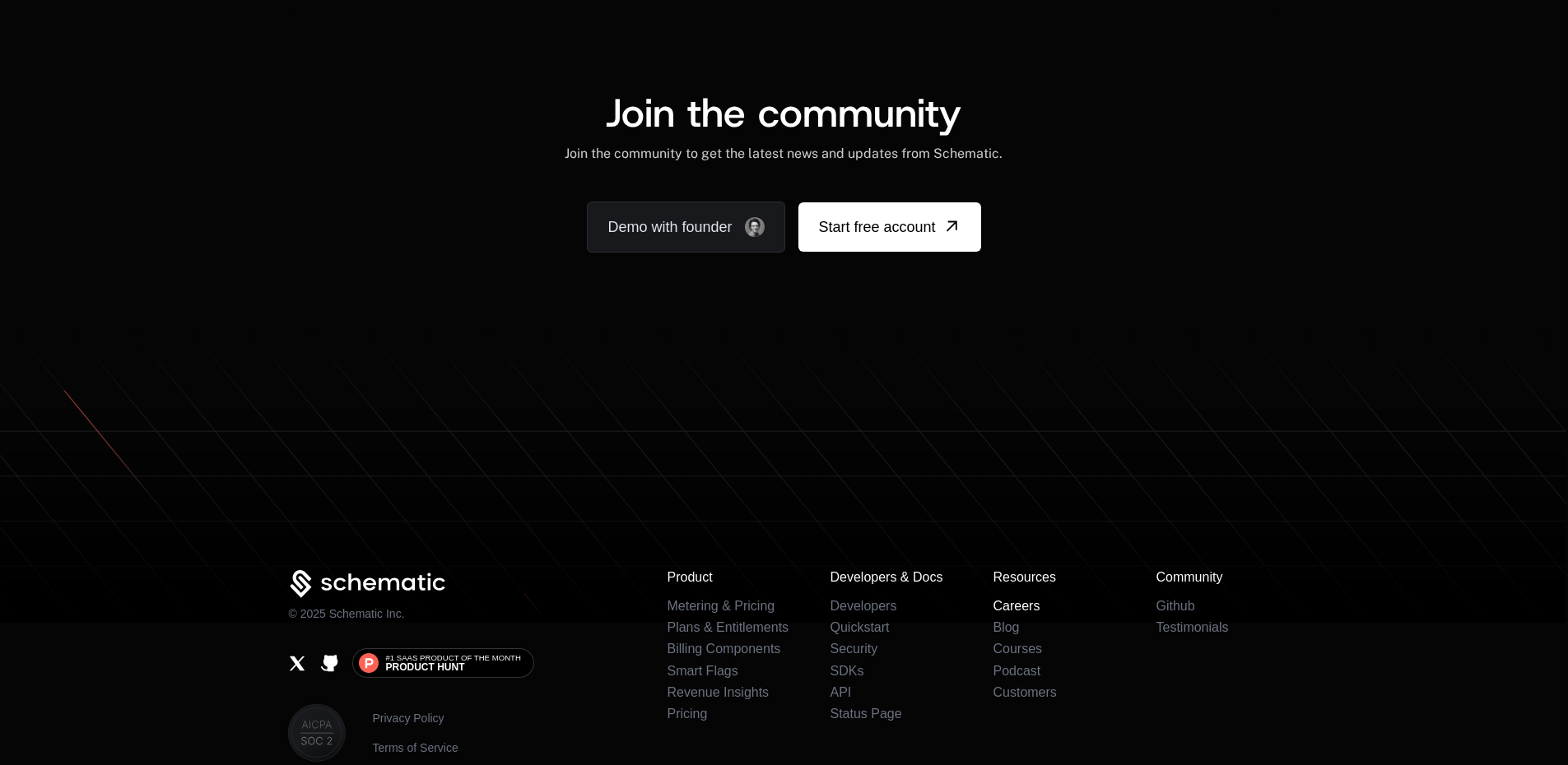
click at [1023, 599] on link "Careers" at bounding box center [1015, 605] width 47 height 14
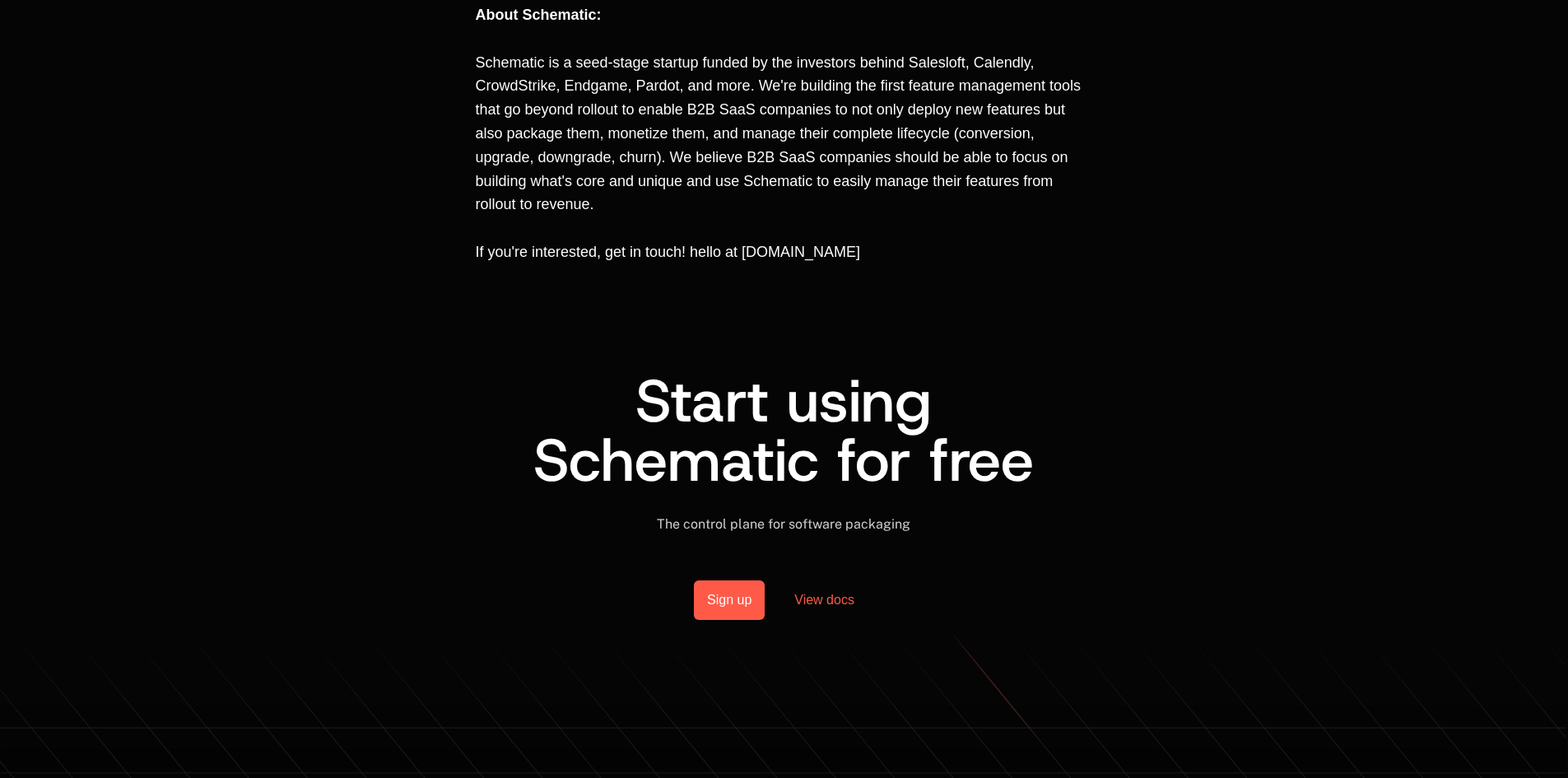
scroll to position [1362, 0]
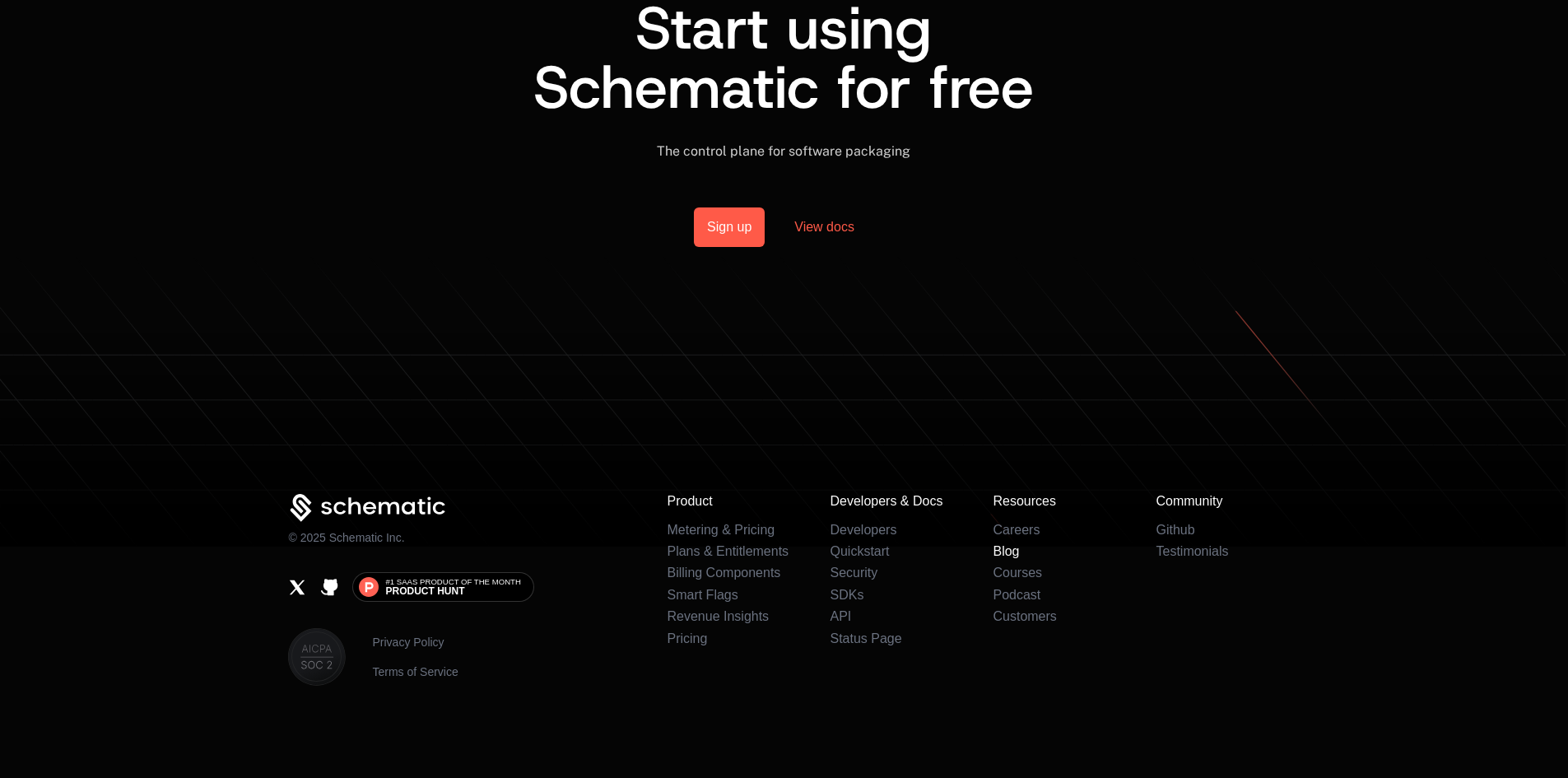
click at [1014, 554] on link "Blog" at bounding box center [1005, 551] width 26 height 14
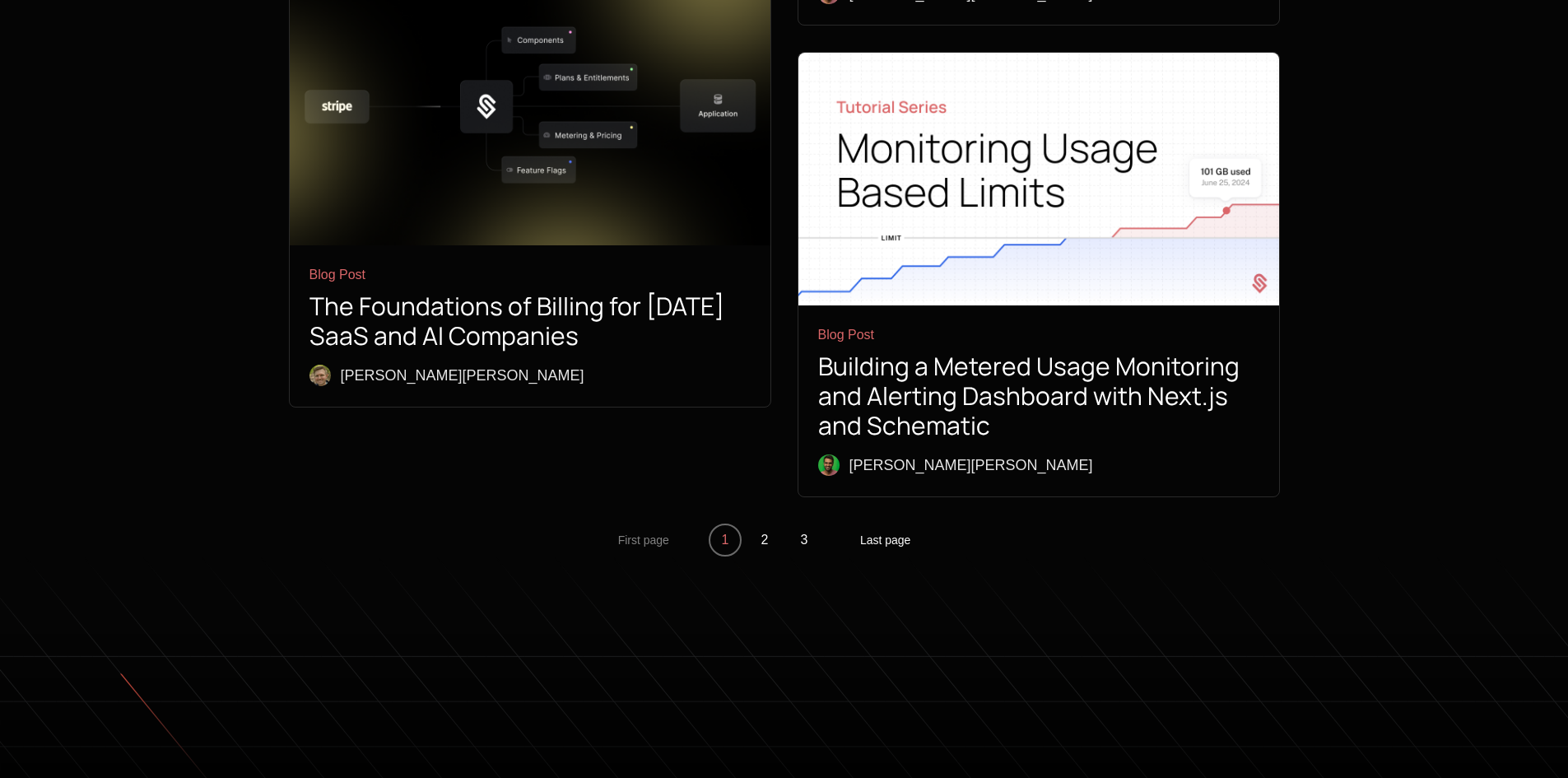
scroll to position [6178, 0]
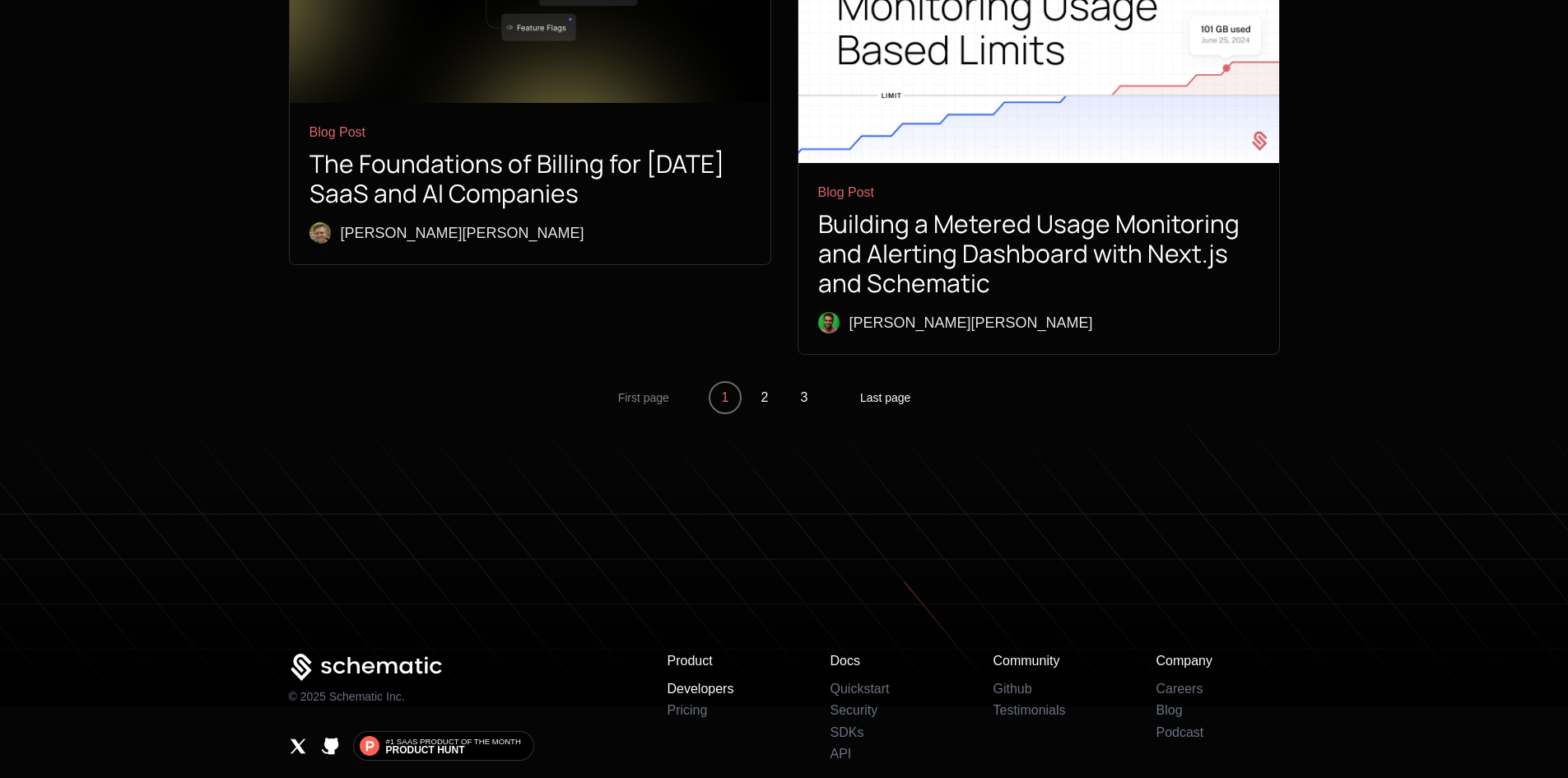
click at [695, 682] on link "Developers" at bounding box center [700, 688] width 66 height 14
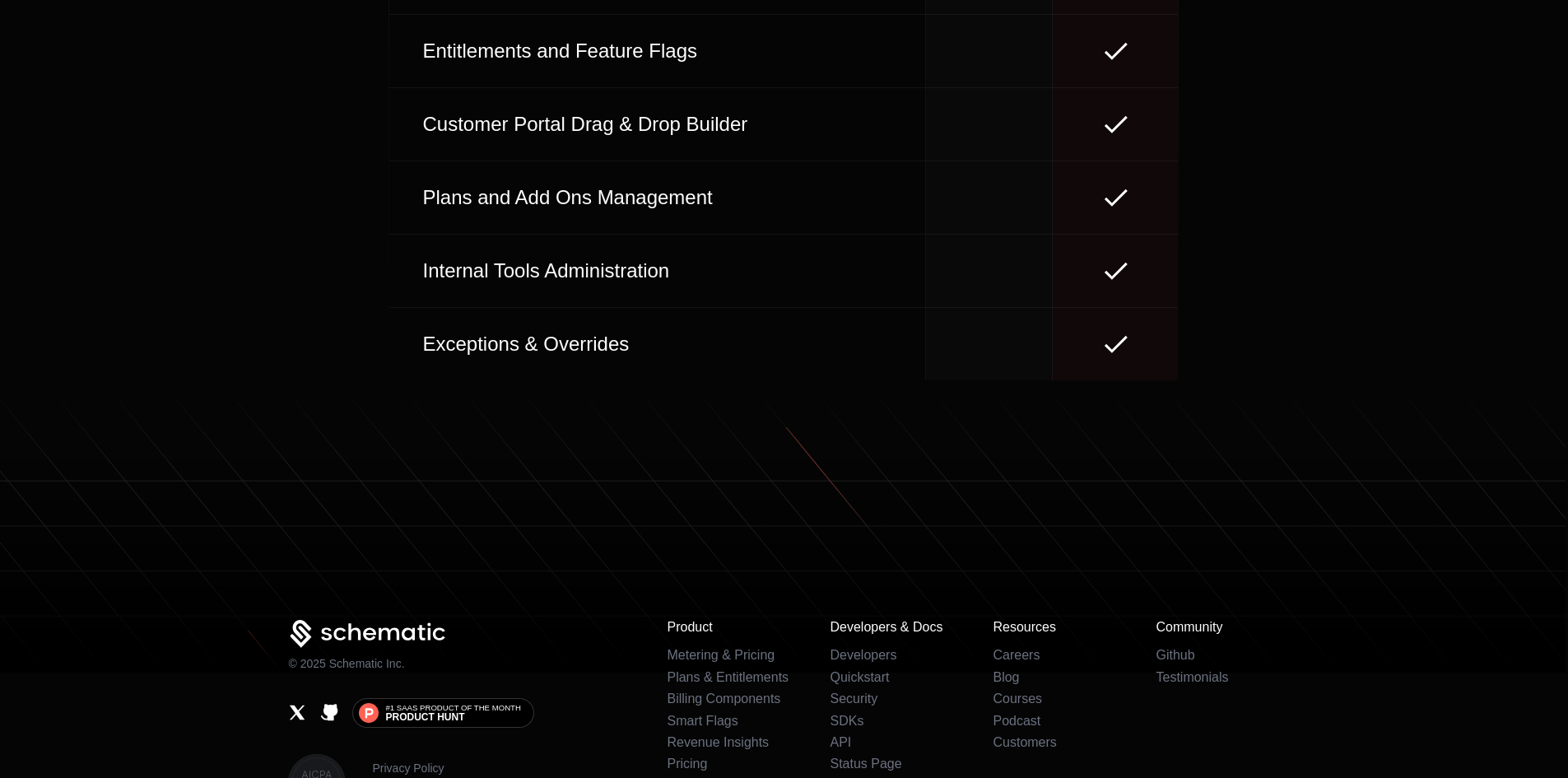
scroll to position [7640, 0]
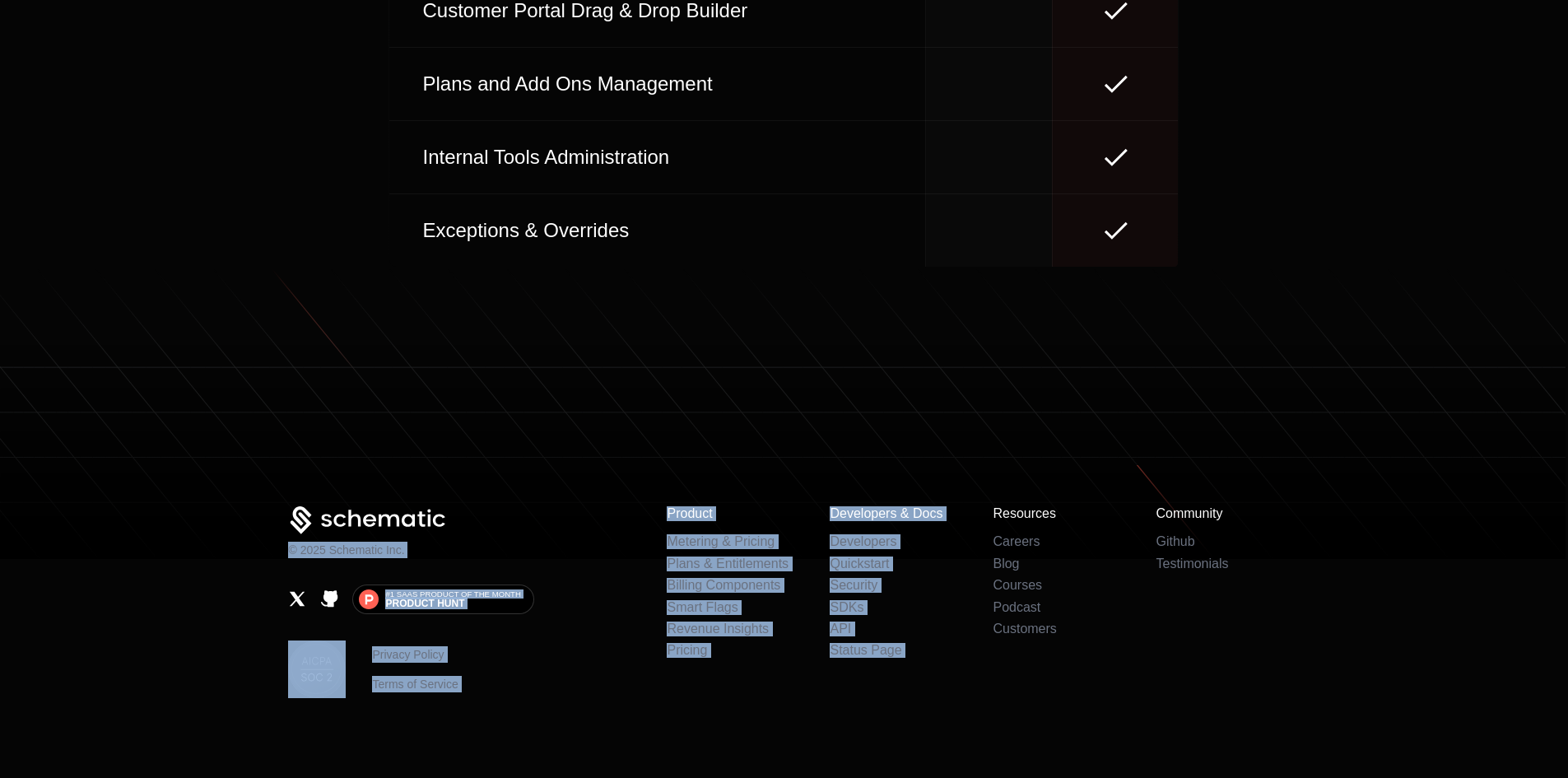
click at [991, 497] on footer "© 2025 Schematic Inc. #1 SaaS Product of the Month Product [PERSON_NAME] Privac…" at bounding box center [784, 529] width 1568 height 523
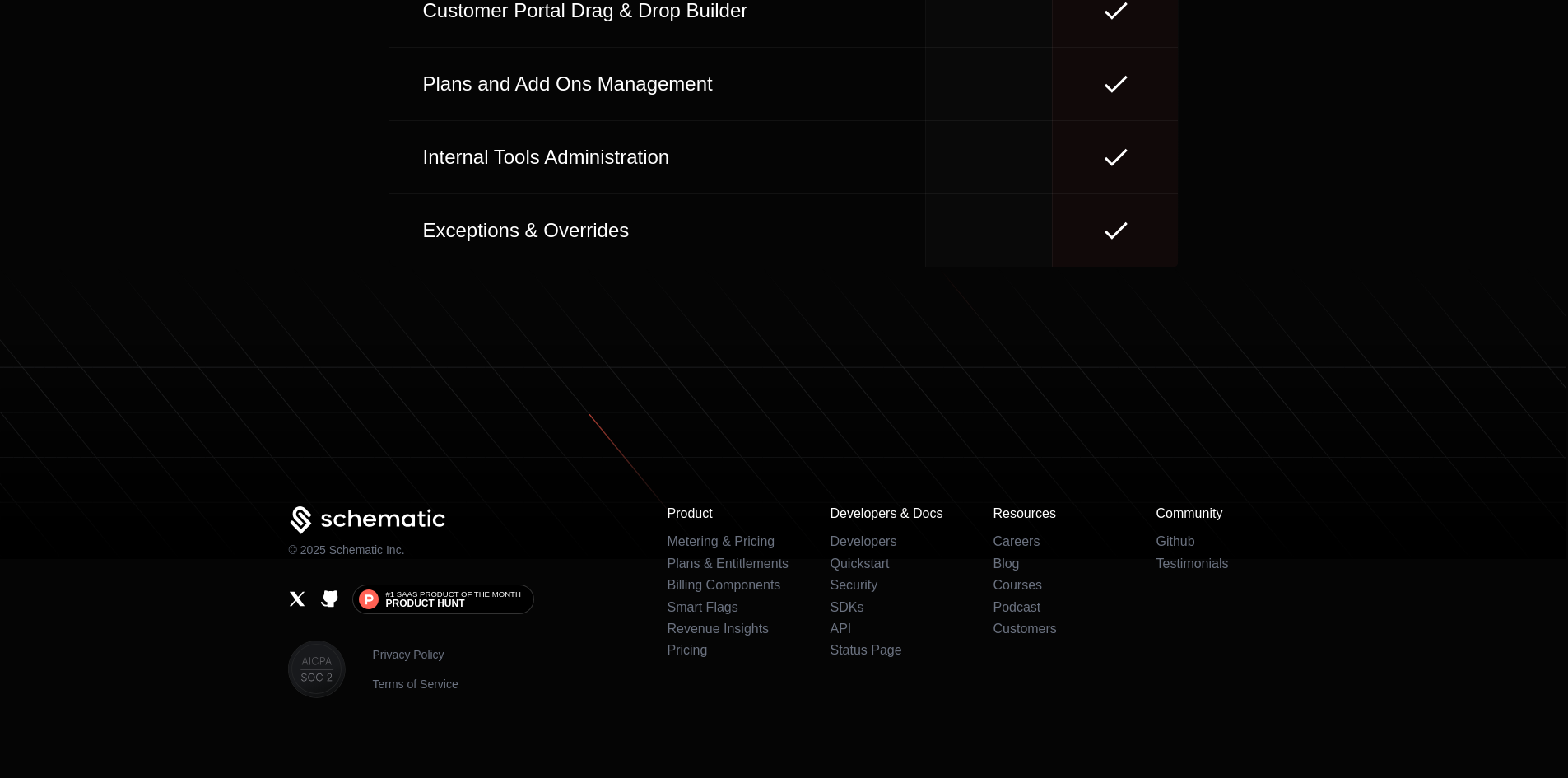
click at [1021, 506] on h3 "Resources" at bounding box center [1054, 513] width 123 height 14
